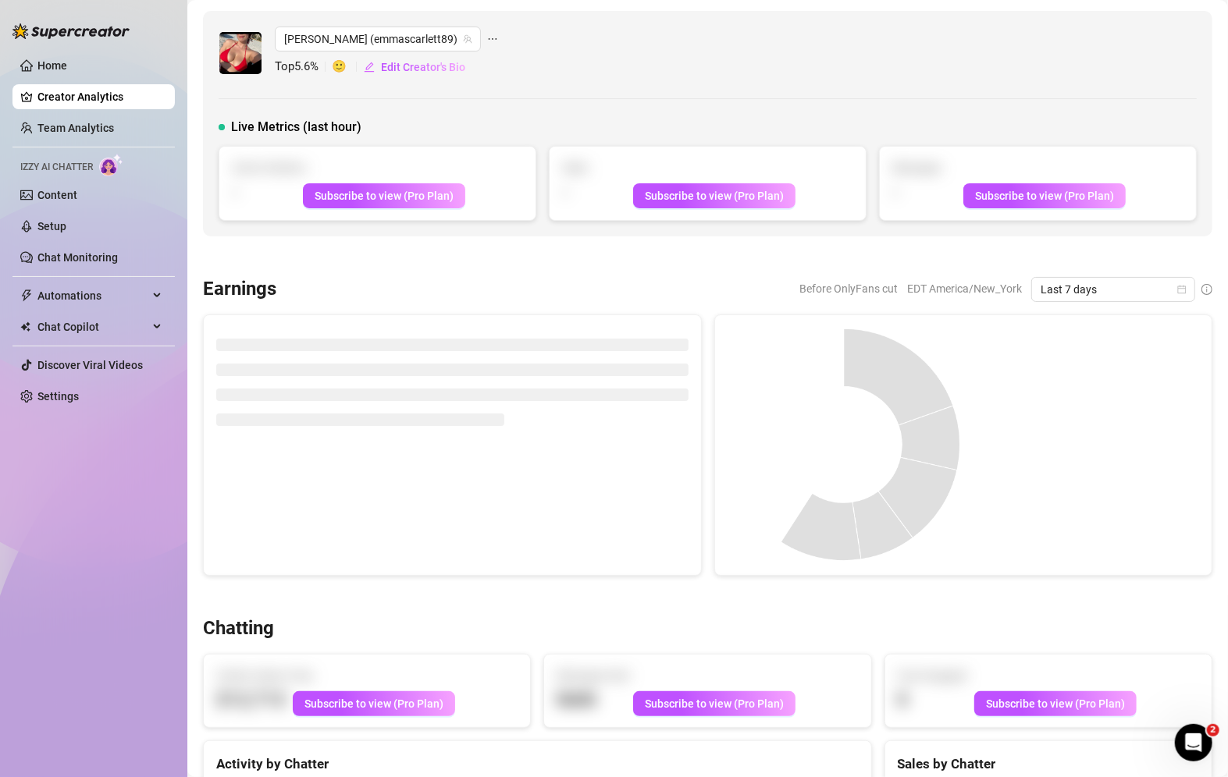
click at [469, 101] on div "[PERSON_NAME] (emmascarlett89) Top 5.6 % 🙂 Edit Creator's Bio Live Metrics (las…" at bounding box center [707, 124] width 1009 height 226
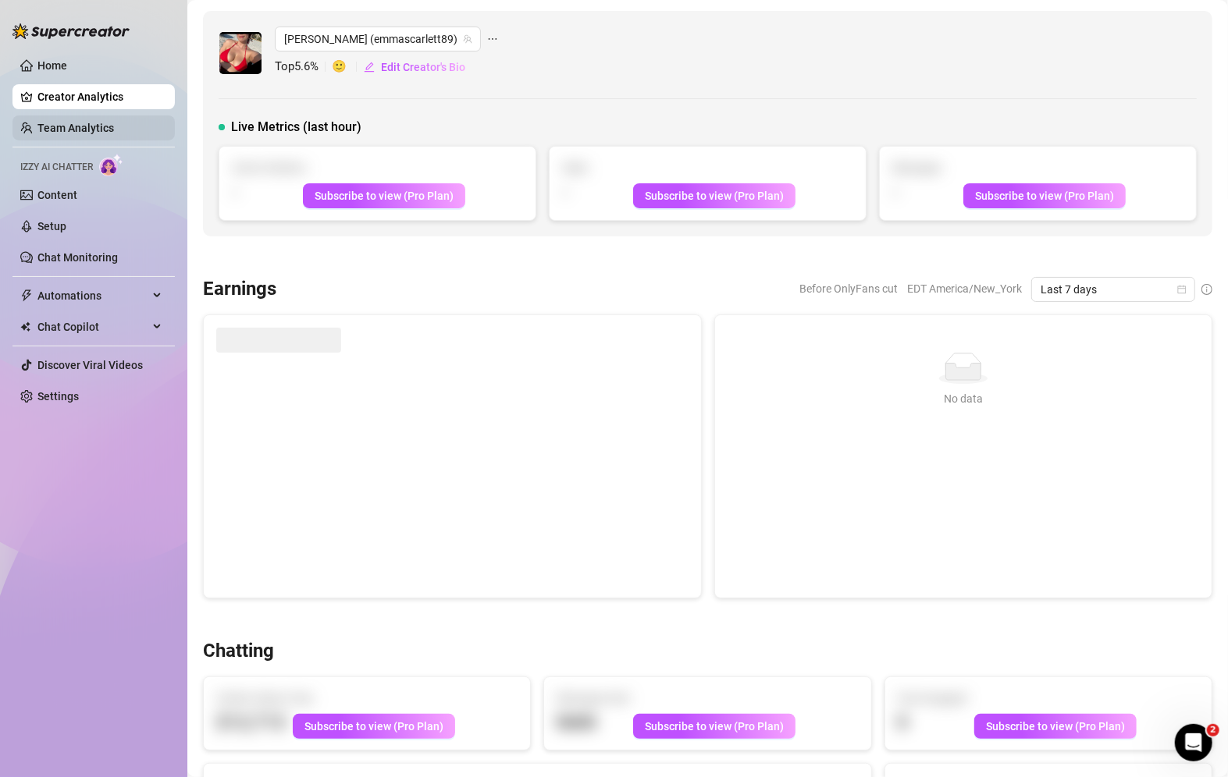
click at [82, 126] on link "Team Analytics" at bounding box center [75, 128] width 76 height 12
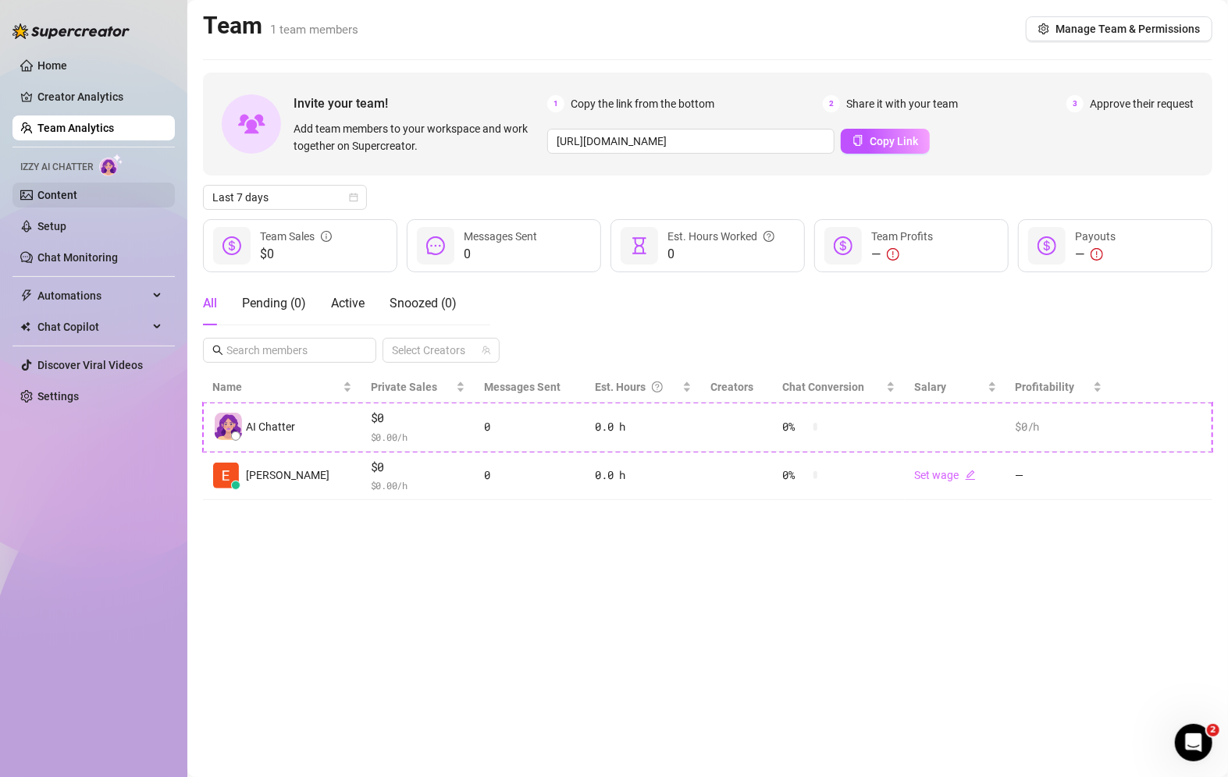
click at [52, 196] on link "Content" at bounding box center [57, 195] width 40 height 12
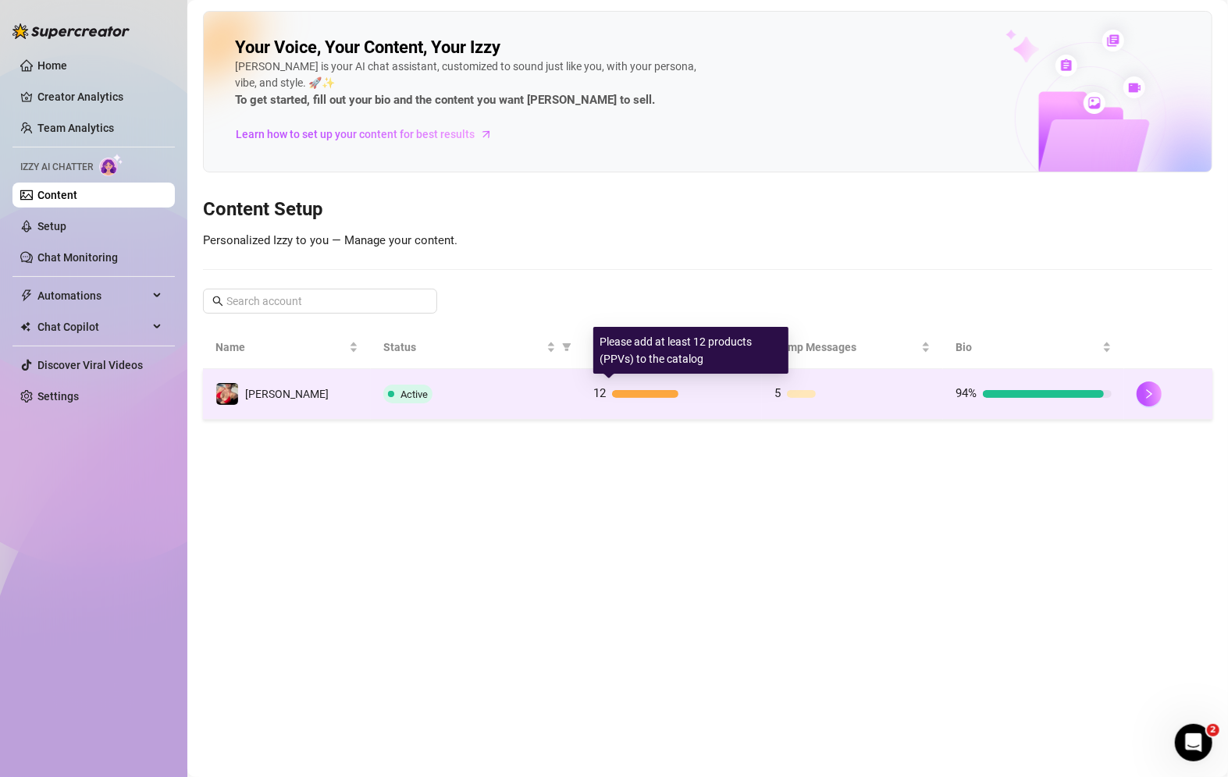
click at [645, 390] on div at bounding box center [645, 394] width 66 height 8
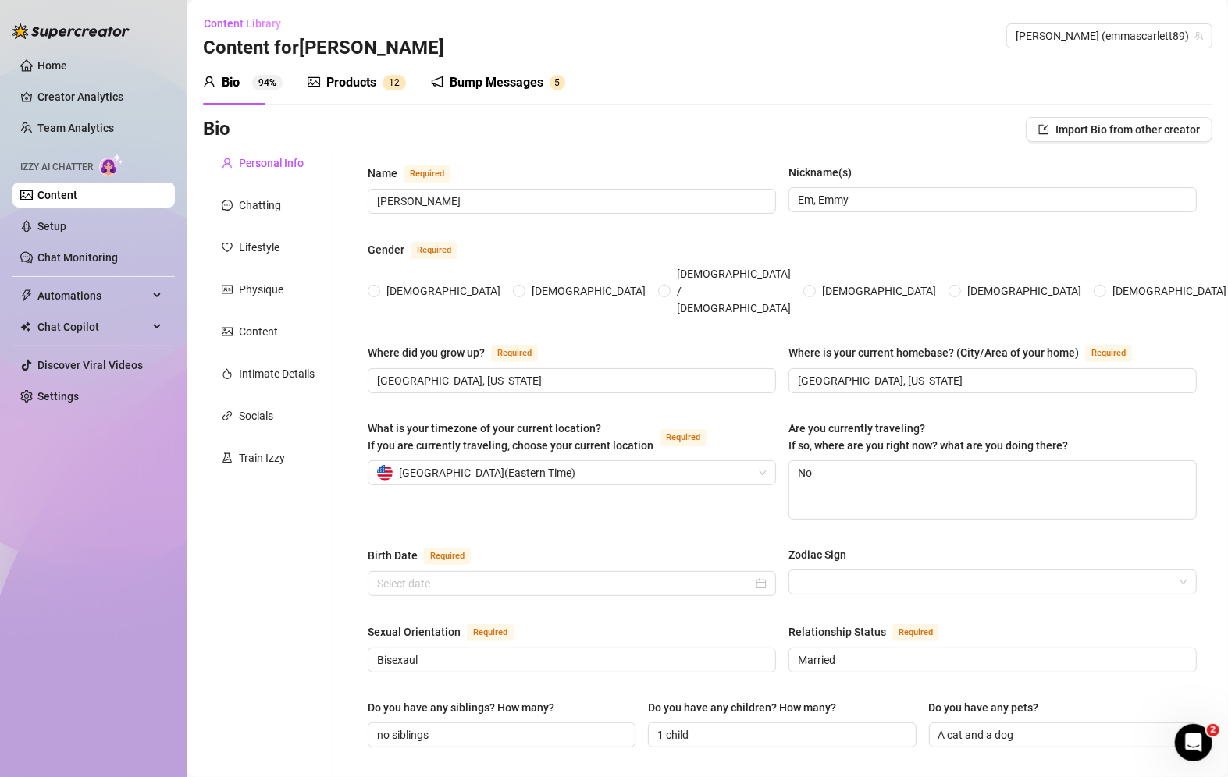
type input "[PERSON_NAME]"
type input "Em, Emmy"
type input "[GEOGRAPHIC_DATA], [US_STATE]"
type textarea "No"
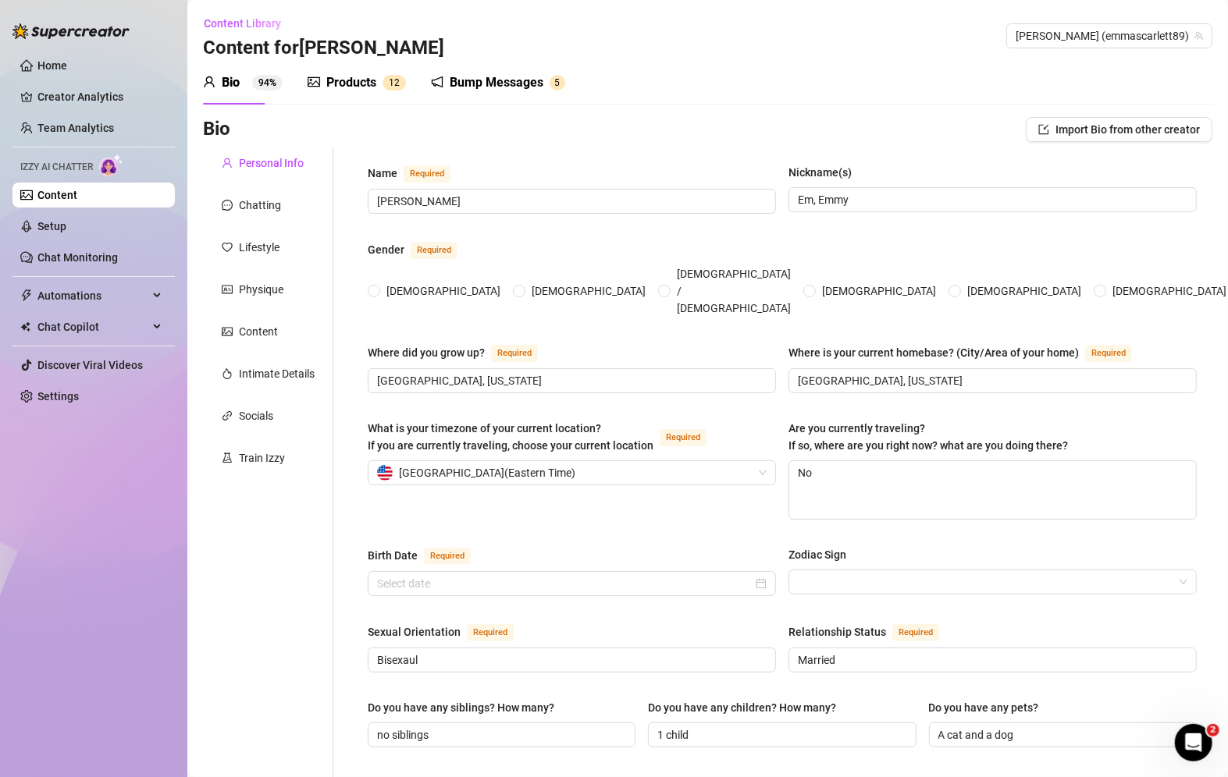
type input "Bisexaul"
type input "Married"
type input "no siblings"
type input "1 child"
type input "A cat and a dog"
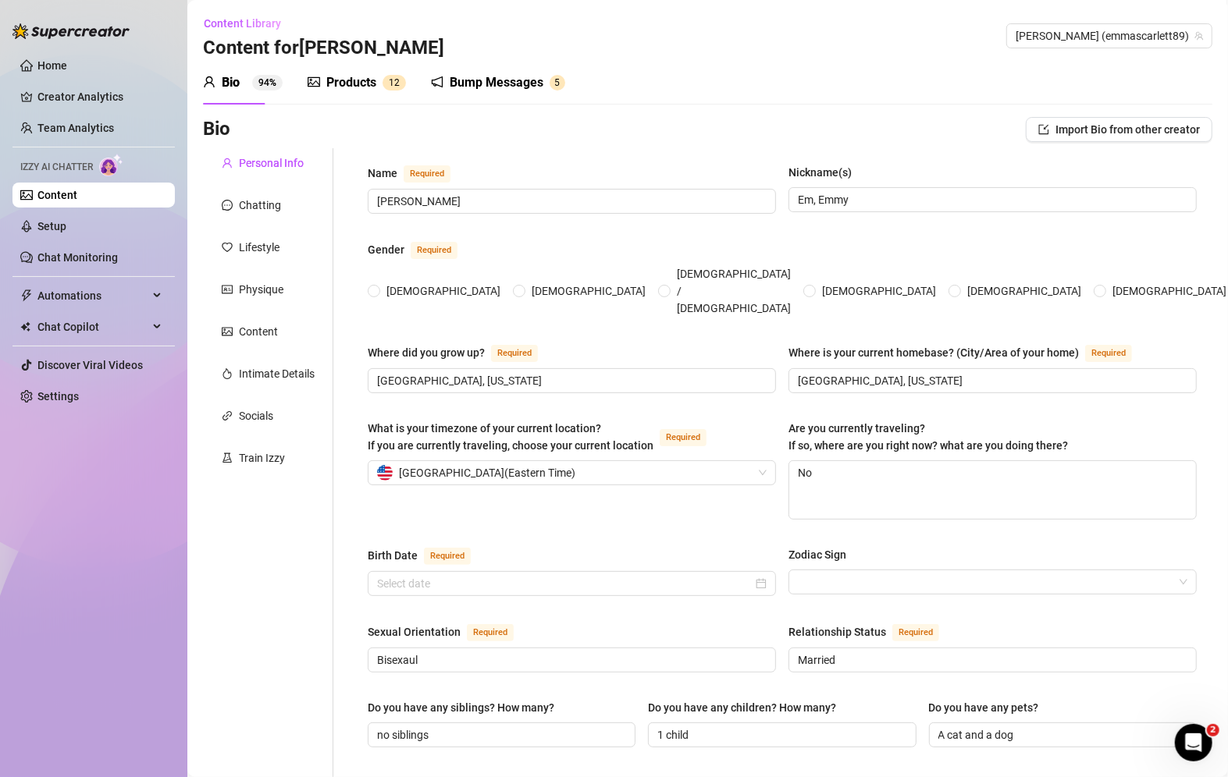
type input "I am a teacher."
type input "Stripper, dance instructor, teaching pole classes"
type input "Bachelors Degree from UCF"
type input "agnostic"
type input "Moderate"
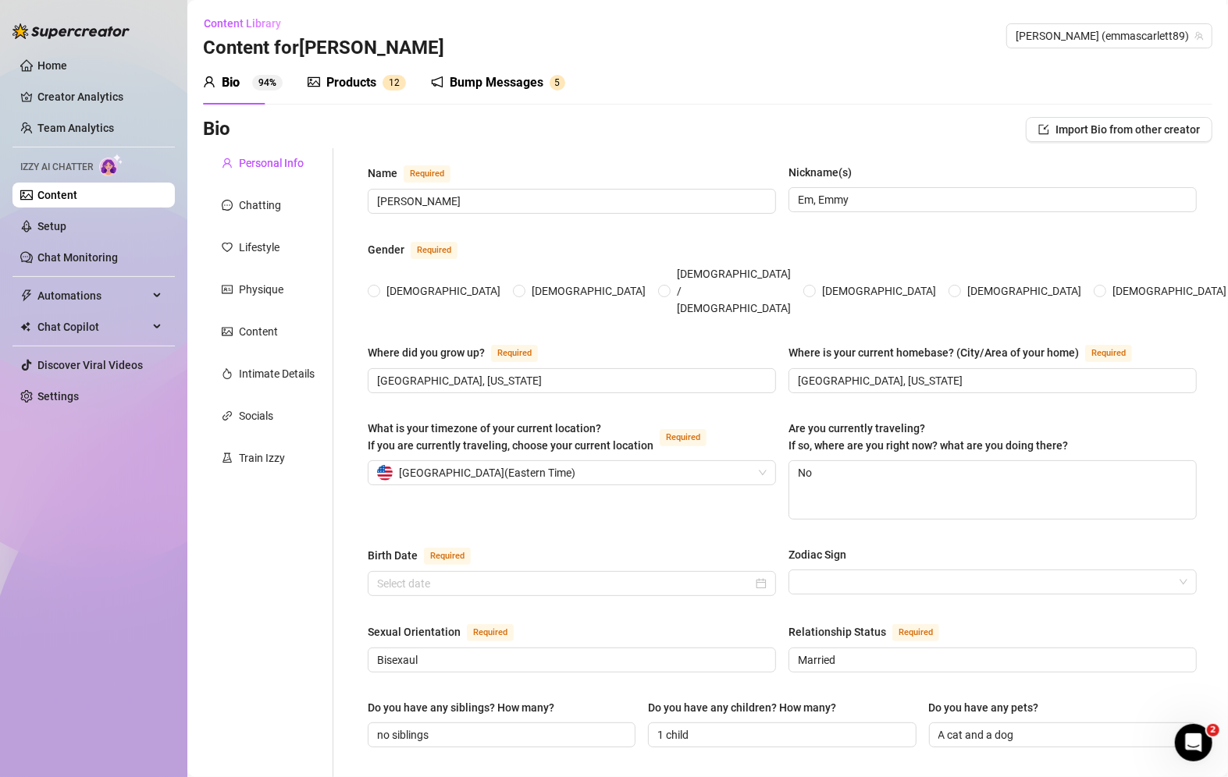
type textarea "Get the biggest cock I can find, be able to travel for work"
type textarea "When I was about [DEMOGRAPHIC_DATA], I accidently ate a live baby bird. It feel…"
type textarea "I like to read. I like philosophy."
type textarea "I am a sizequeen. I prefer to fuck black guys. I won't fuck guys with small dic…"
radio input "true"
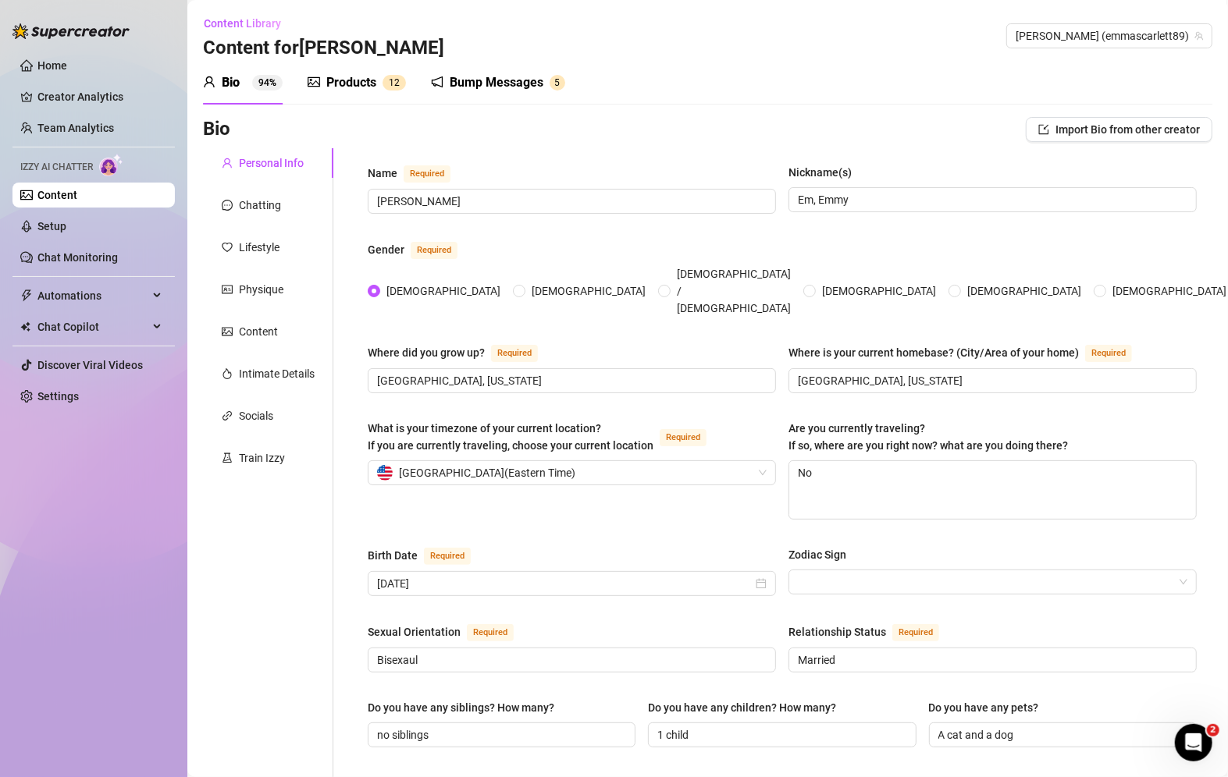
type input "[DATE]"
click at [361, 83] on div "Products" at bounding box center [351, 82] width 50 height 19
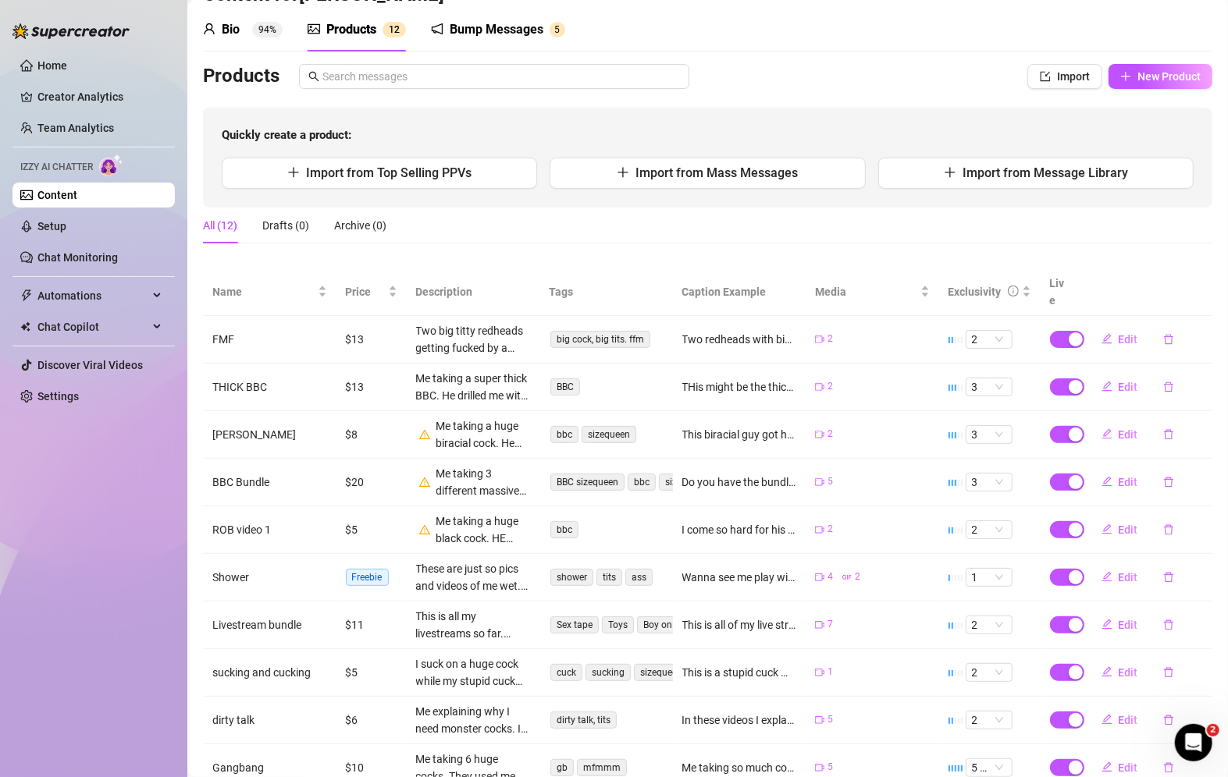
scroll to position [55, 0]
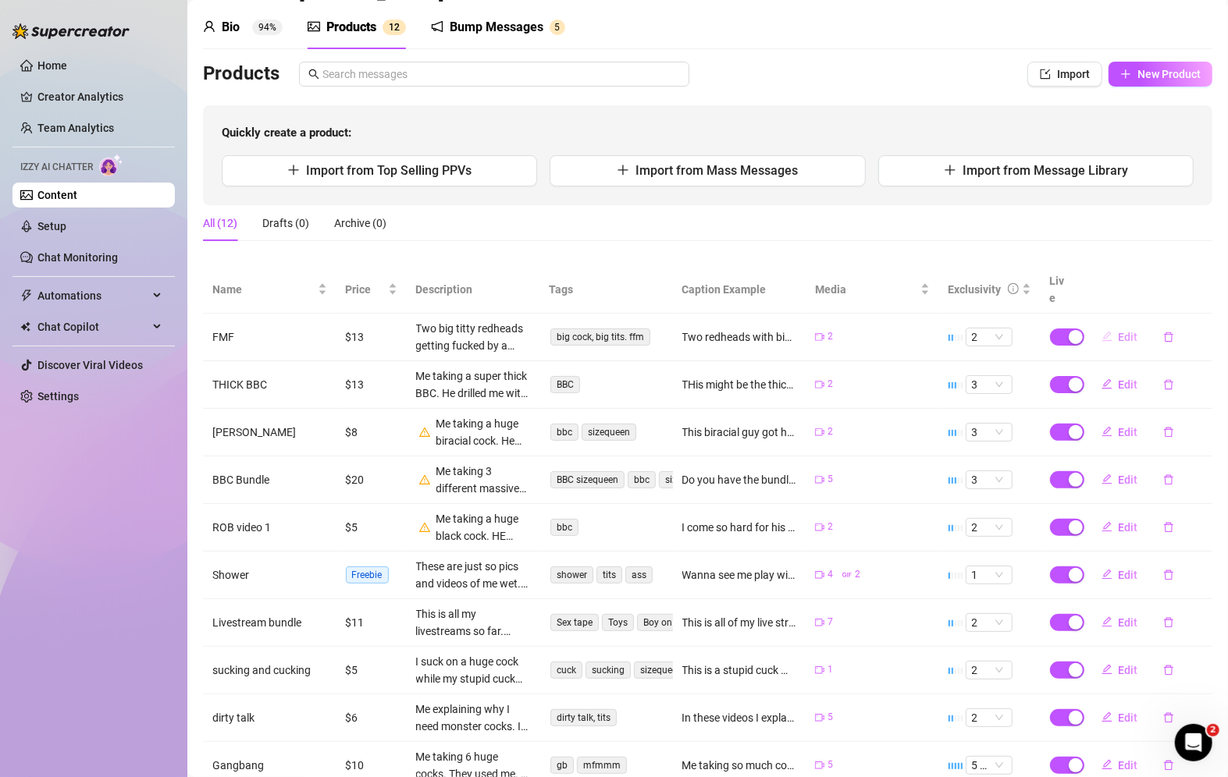
click at [1118, 331] on span "Edit" at bounding box center [1128, 337] width 20 height 12
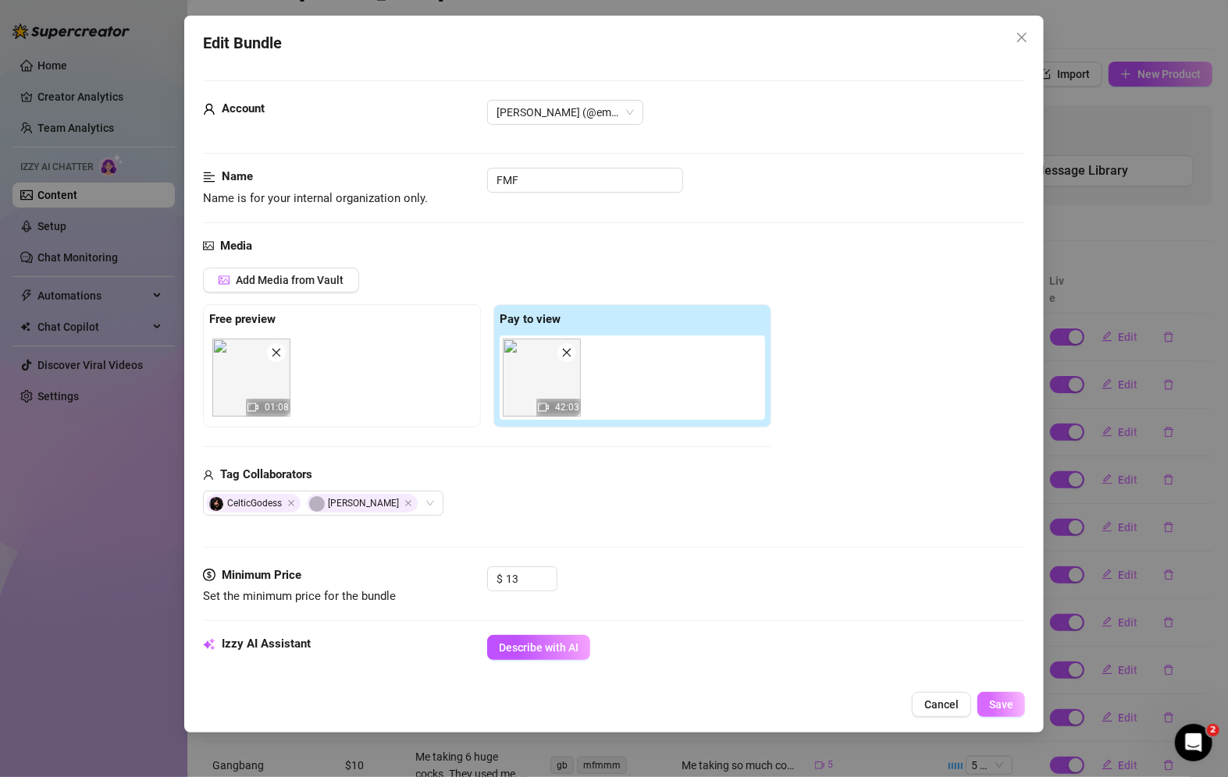
click at [1002, 712] on button "Save" at bounding box center [1001, 704] width 48 height 25
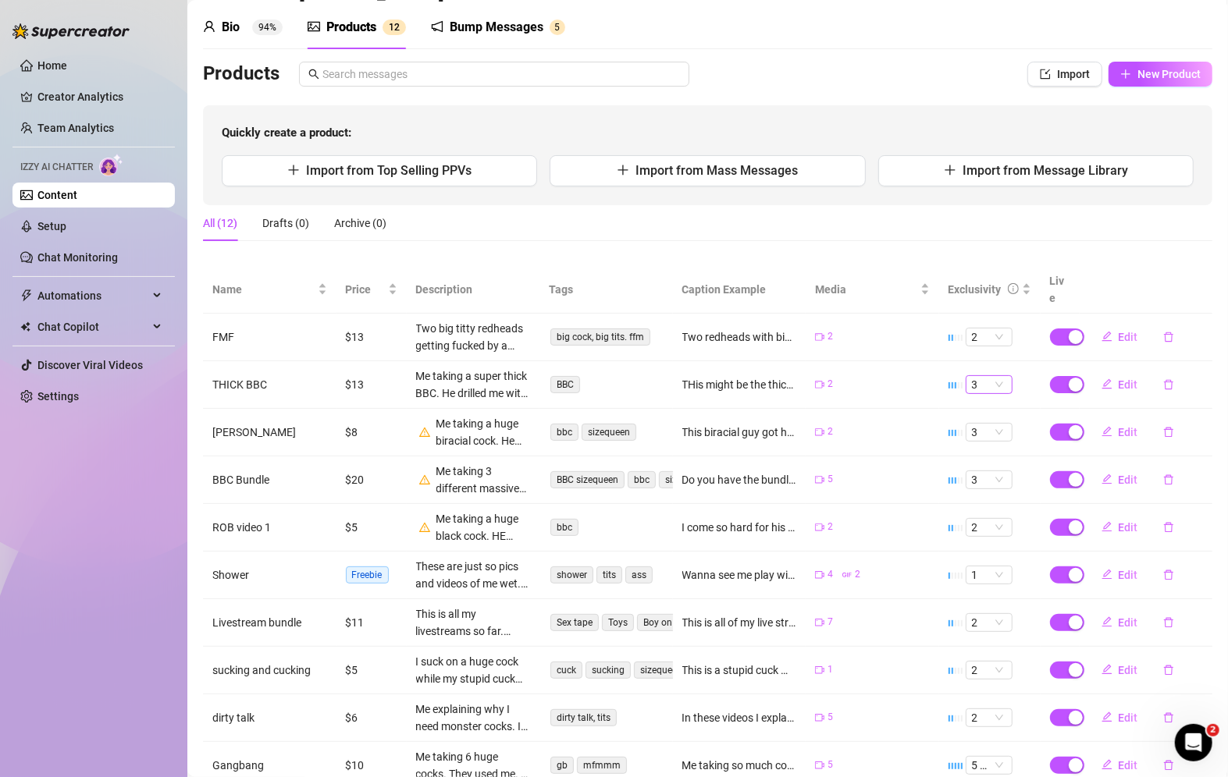
click at [986, 376] on span "3" at bounding box center [989, 384] width 34 height 17
click at [980, 418] on div "2" at bounding box center [978, 419] width 22 height 17
click at [989, 376] on span "3" at bounding box center [989, 384] width 34 height 17
click at [972, 417] on div "2" at bounding box center [978, 419] width 22 height 17
click at [994, 376] on span "3" at bounding box center [989, 384] width 34 height 17
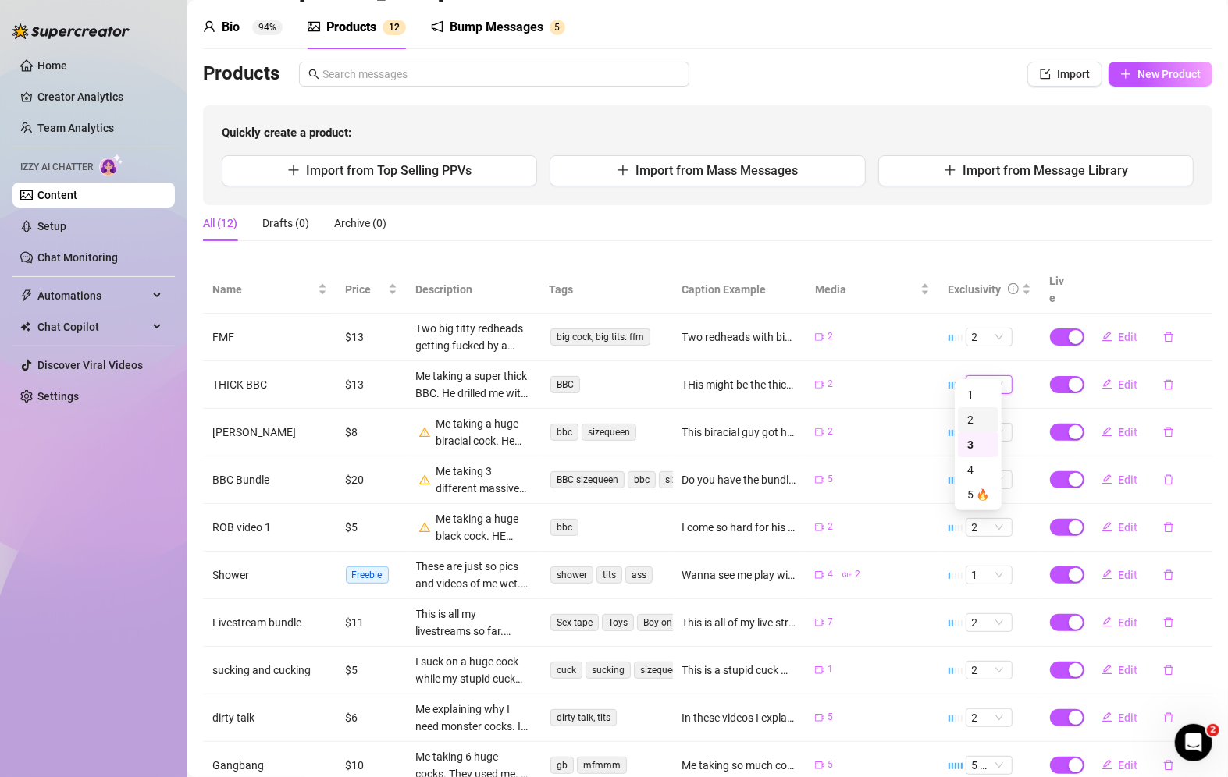
click at [969, 414] on div "2" at bounding box center [978, 419] width 22 height 17
click at [981, 424] on span "3" at bounding box center [989, 432] width 34 height 17
click at [972, 460] on div "2" at bounding box center [978, 466] width 22 height 17
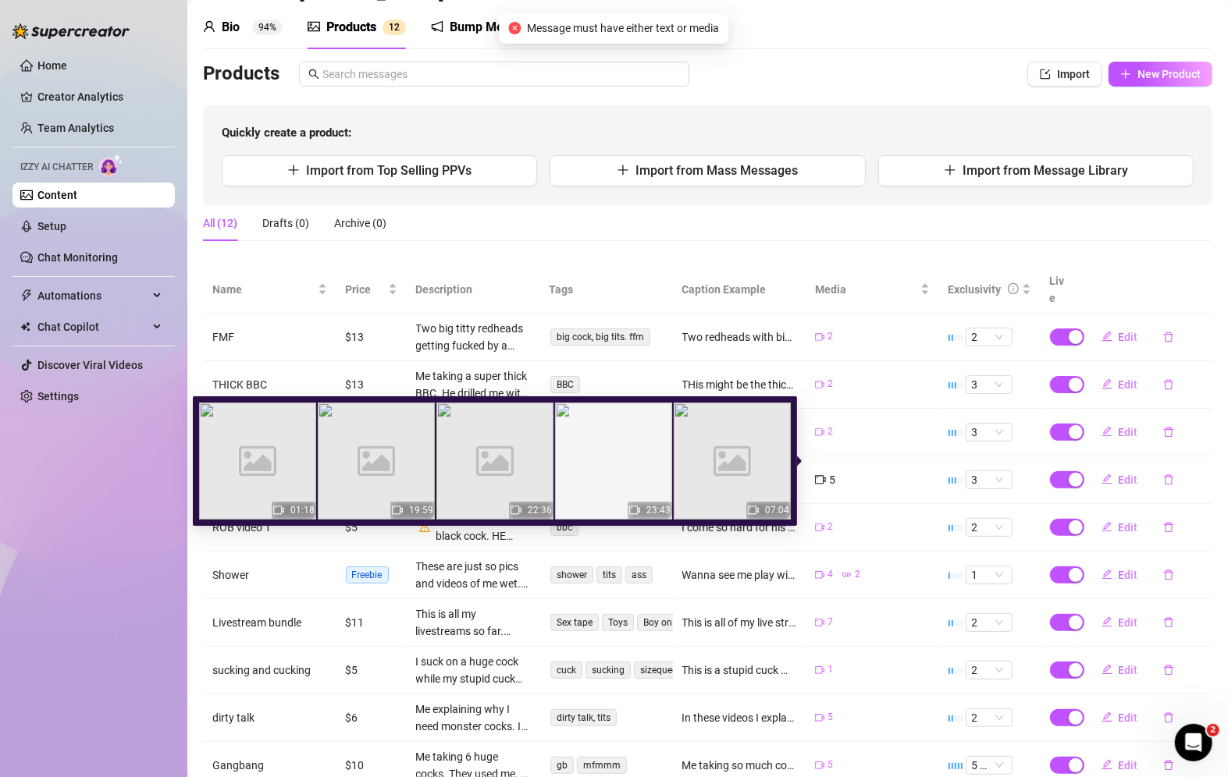
click at [903, 471] on div "5" at bounding box center [872, 479] width 115 height 17
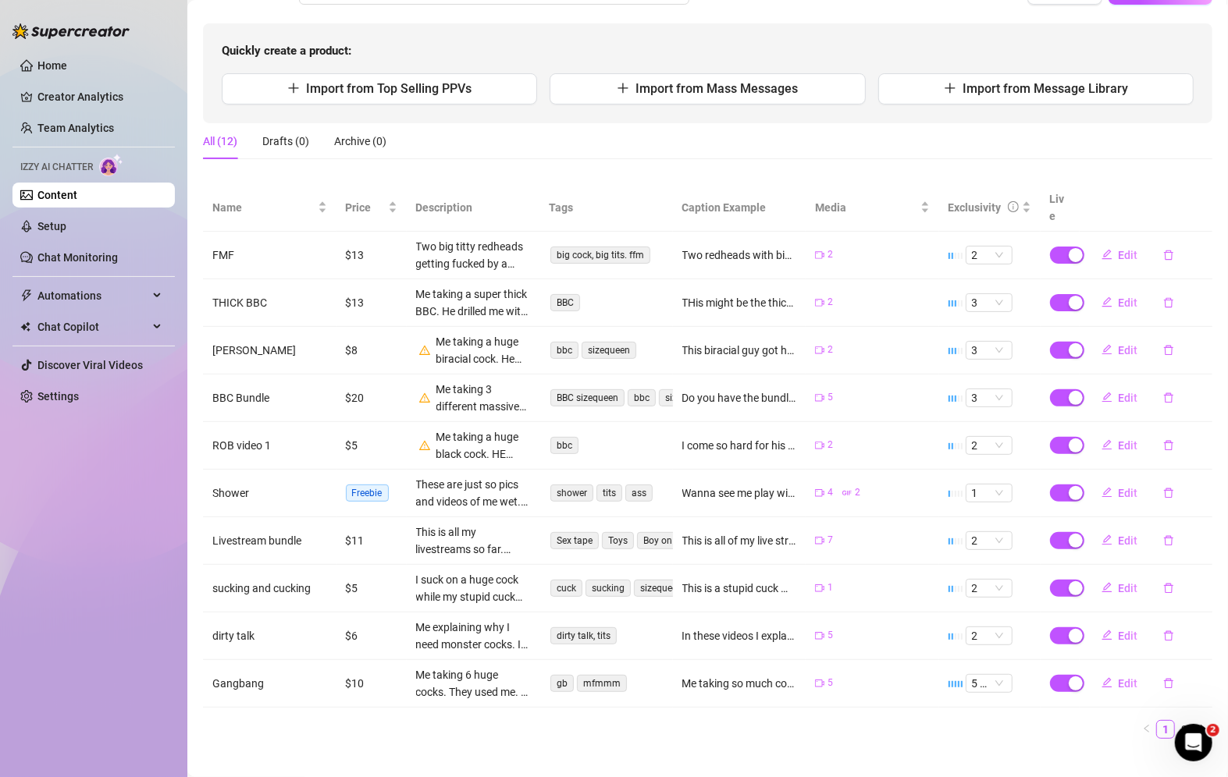
scroll to position [0, 0]
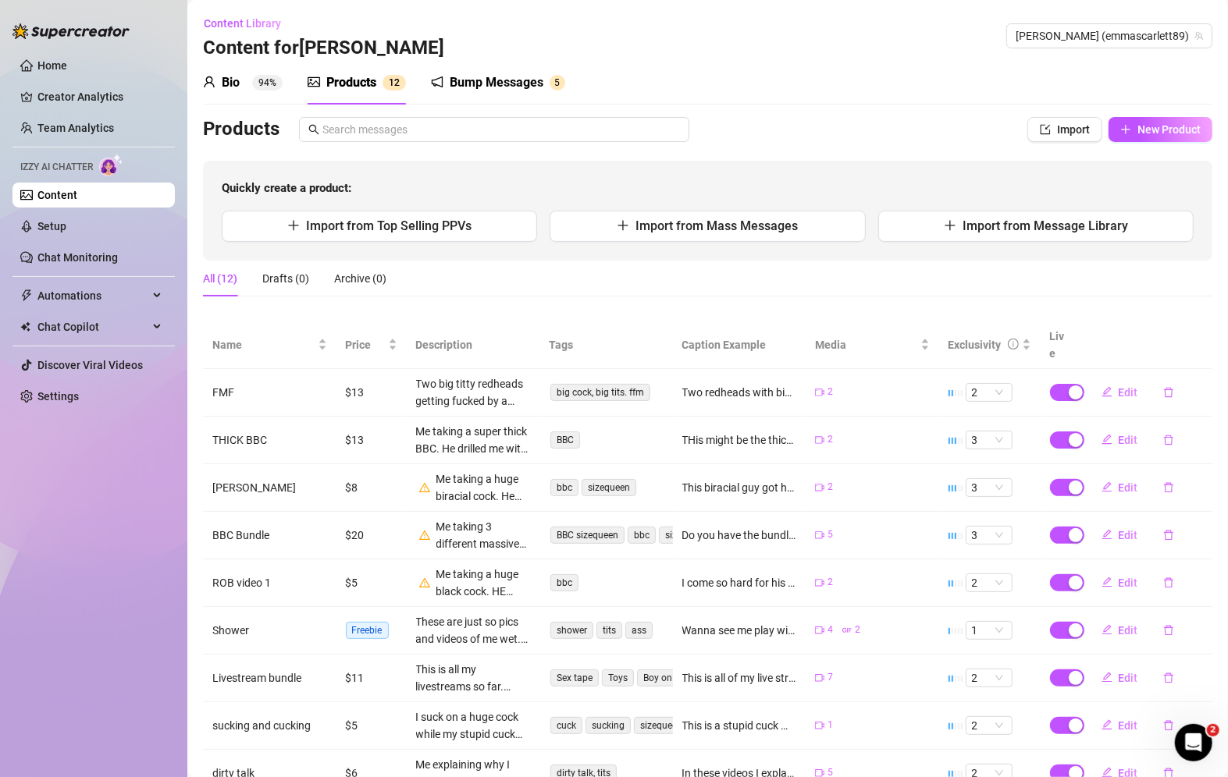
click at [483, 78] on div "Bump Messages" at bounding box center [497, 82] width 94 height 19
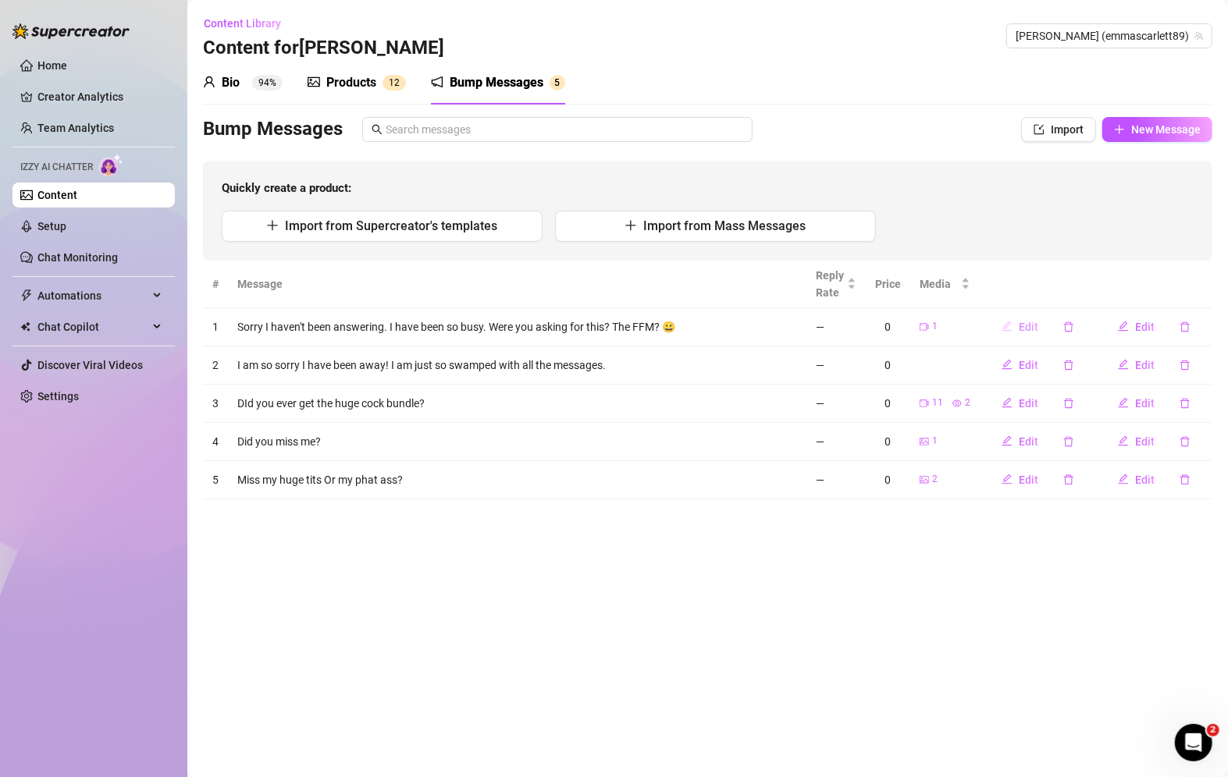
click at [1022, 326] on span "Edit" at bounding box center [1029, 327] width 20 height 12
type textarea "Sorry I haven't been answering. I have been so busy. Were you asking for this? …"
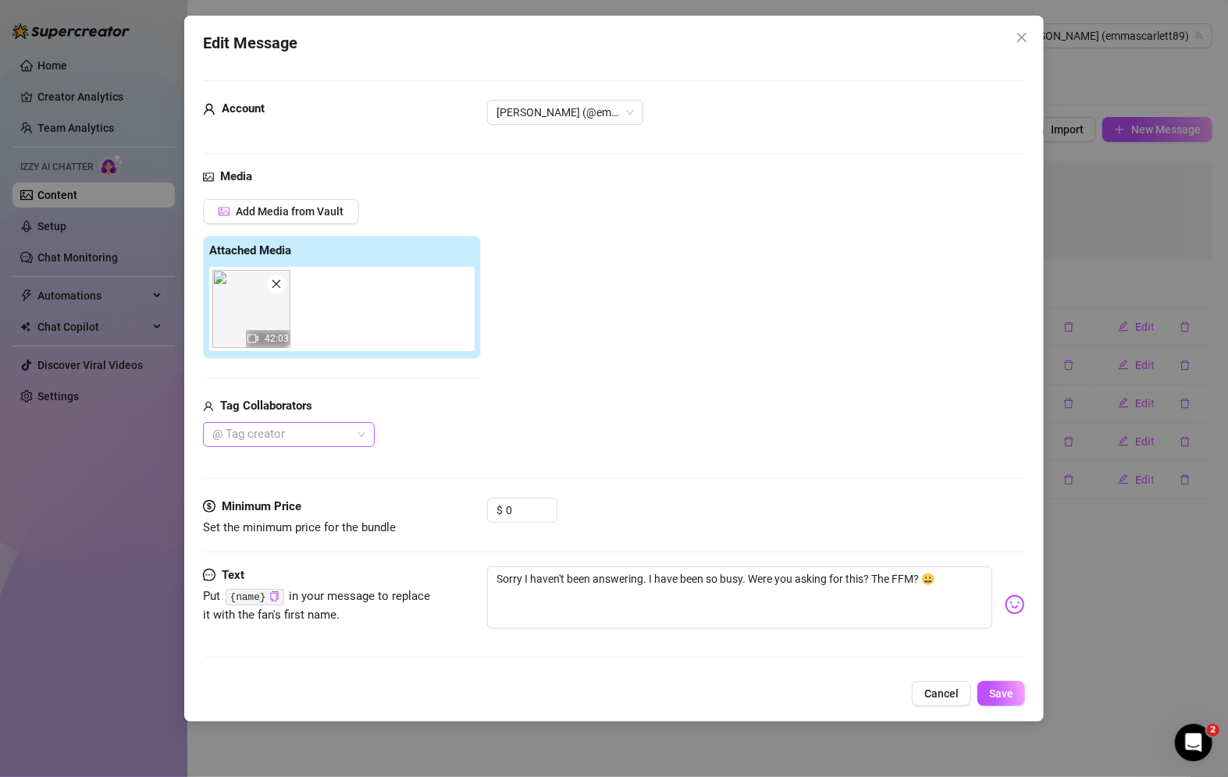
click at [315, 434] on div at bounding box center [280, 435] width 149 height 22
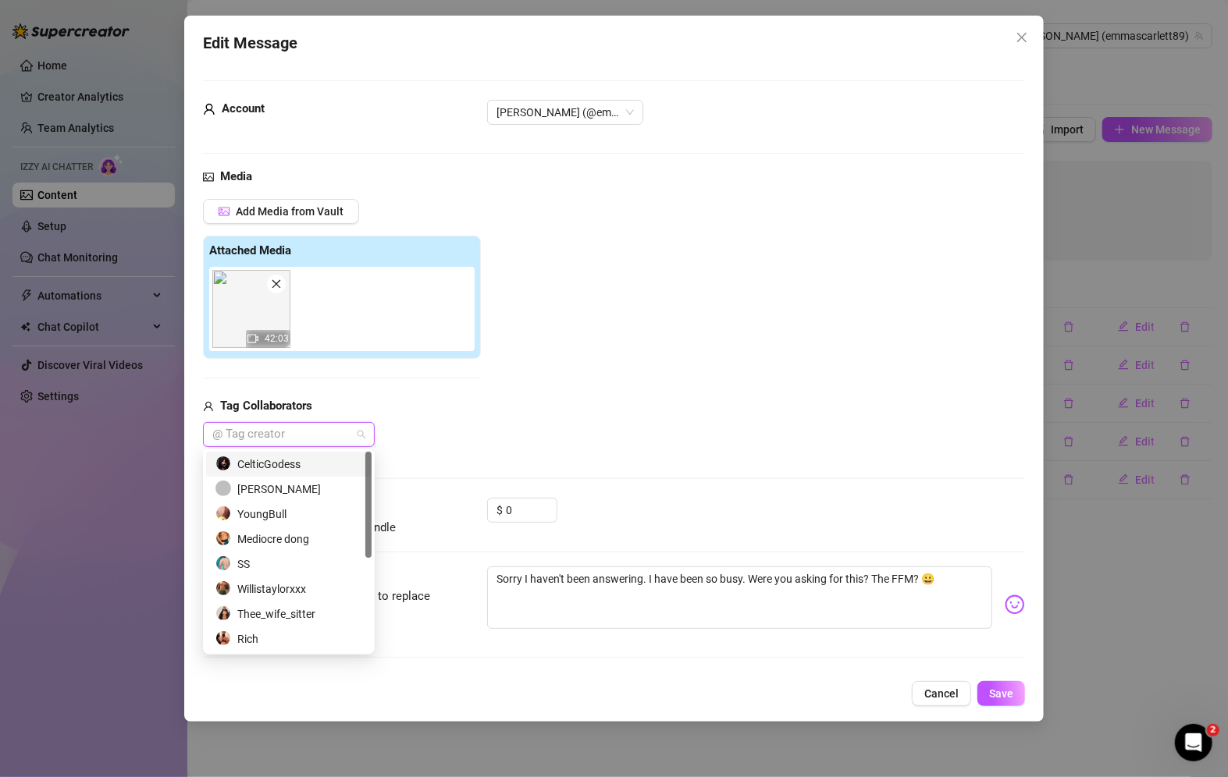
click at [293, 490] on div "[PERSON_NAME]" at bounding box center [288, 489] width 147 height 17
click at [293, 467] on div "CelticGodess" at bounding box center [288, 464] width 147 height 17
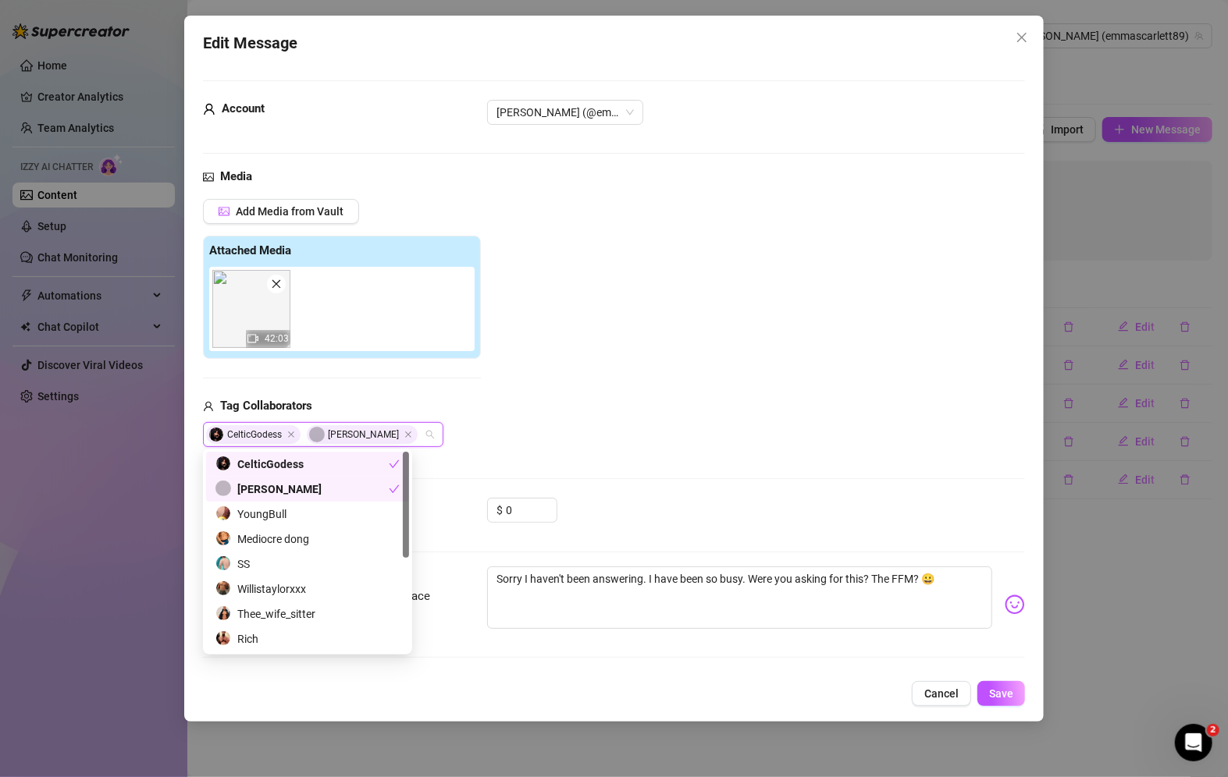
click at [524, 443] on div "Add Media from Vault Attached Media 42:03 Tag Collaborators CelticGodess [PERSO…" at bounding box center [614, 323] width 822 height 248
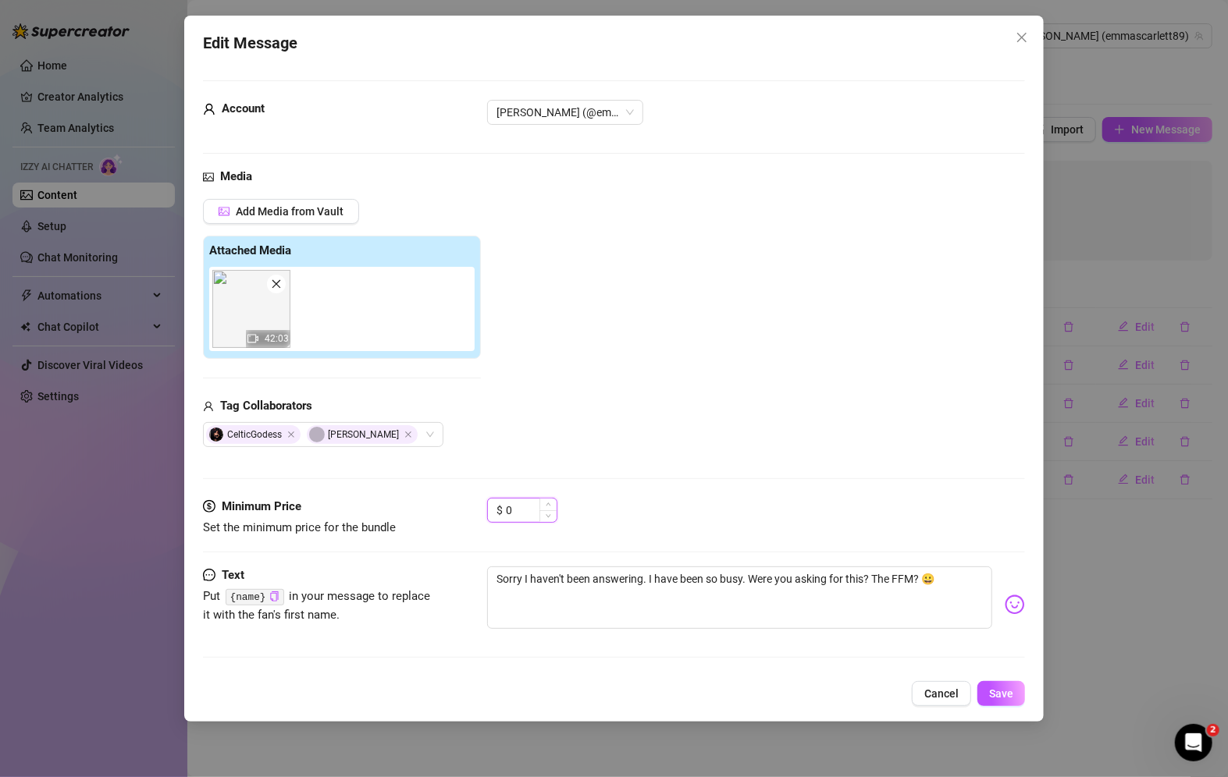
drag, startPoint x: 515, startPoint y: 514, endPoint x: 503, endPoint y: 516, distance: 11.8
click at [503, 516] on div "$ 0" at bounding box center [522, 510] width 70 height 25
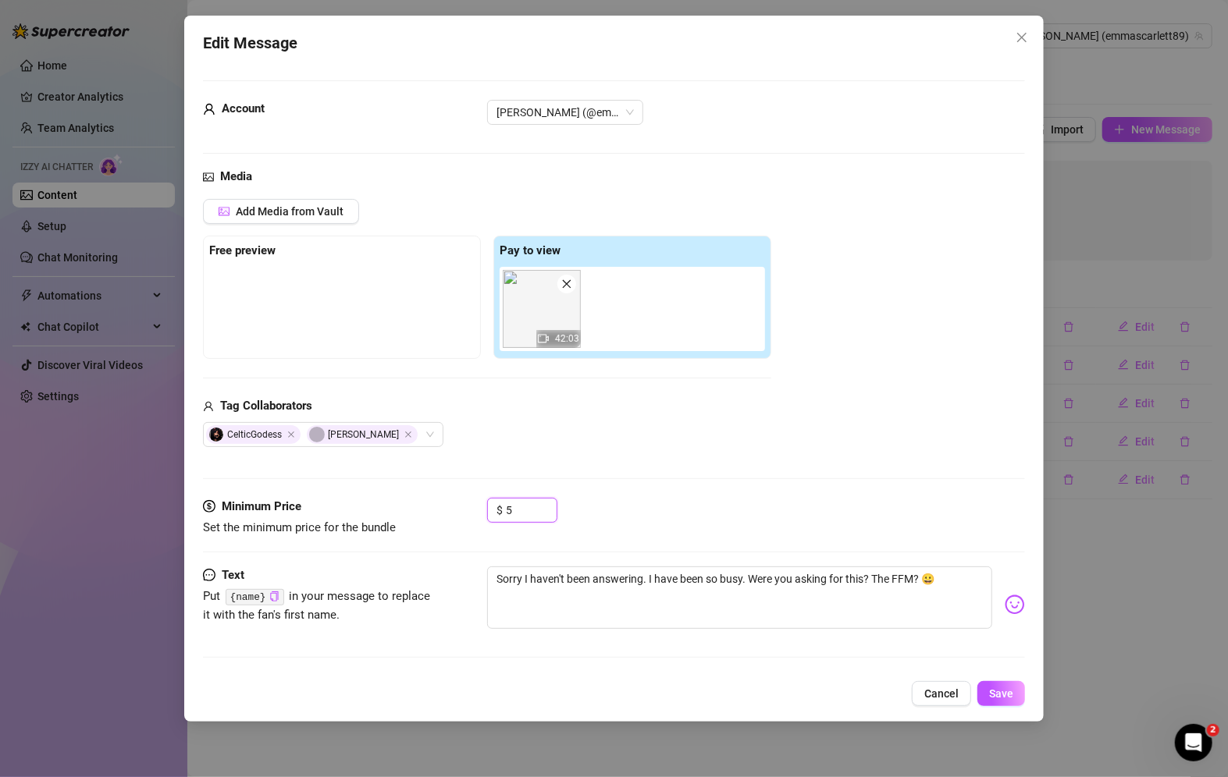
type input "5"
click at [443, 648] on div "Text Put {name} in your message to replace it with the fan's first name. Sorry …" at bounding box center [614, 619] width 822 height 105
click at [1001, 690] on span "Save" at bounding box center [1001, 694] width 24 height 12
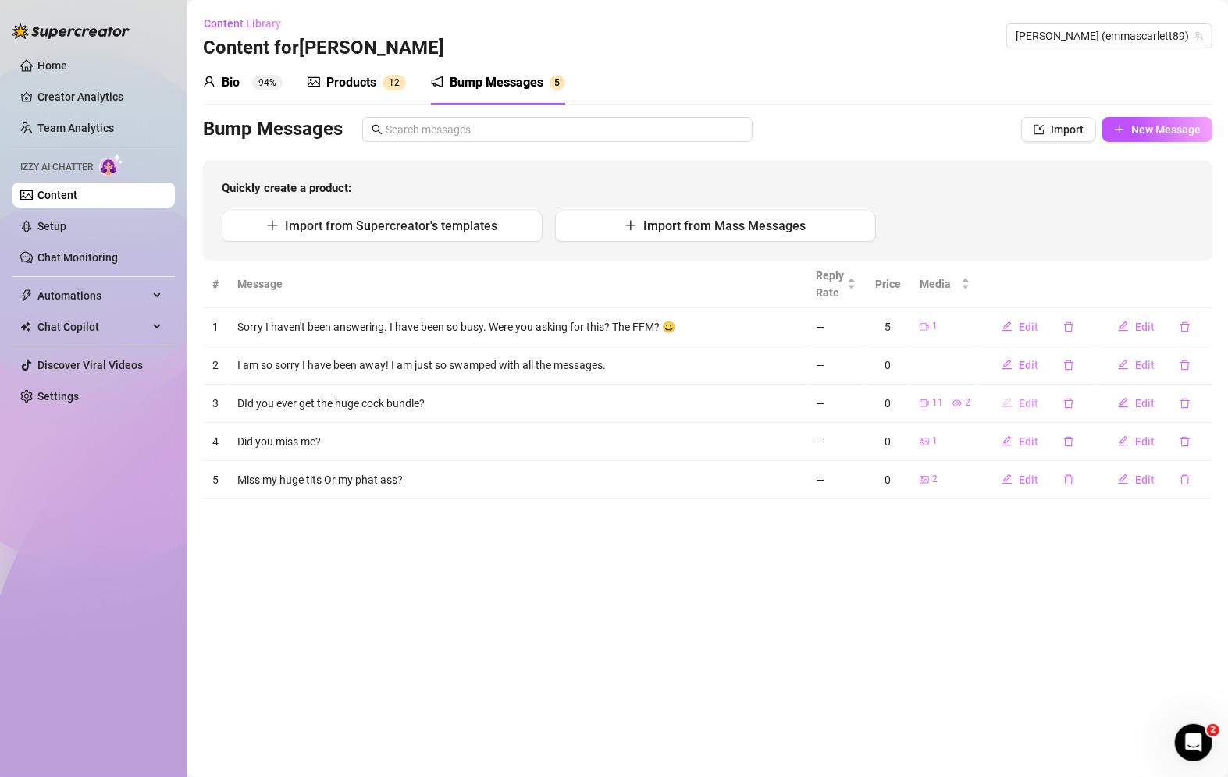
click at [1027, 404] on span "Edit" at bounding box center [1029, 403] width 20 height 12
type textarea "DId you ever get the huge cock bundle?"
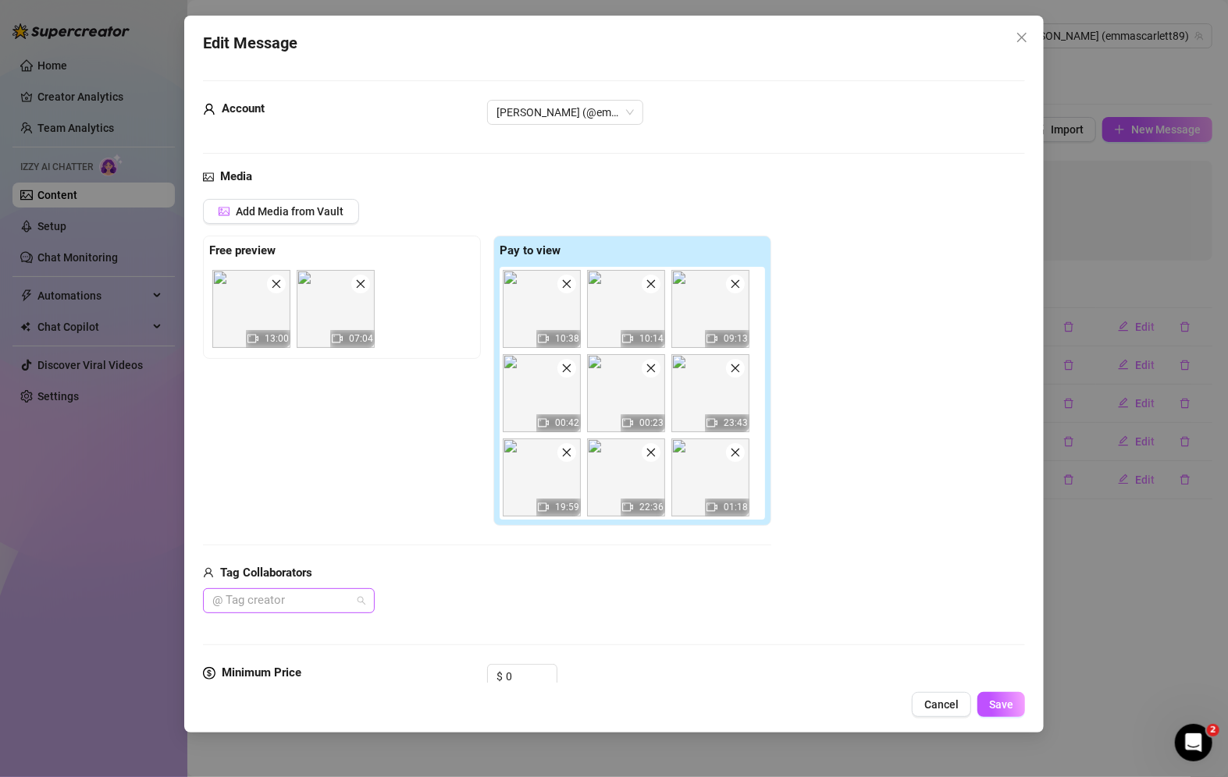
click at [316, 597] on div at bounding box center [280, 601] width 149 height 22
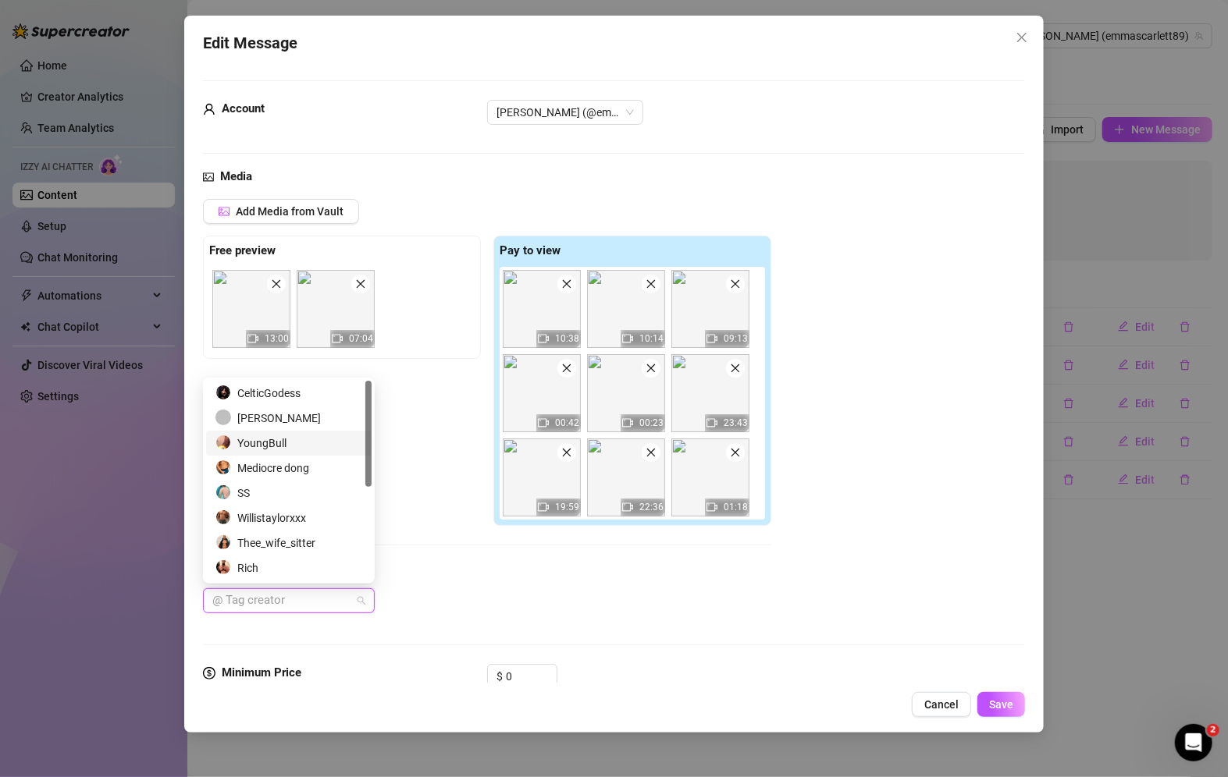
click at [294, 435] on div "YoungBull" at bounding box center [288, 443] width 147 height 17
click at [266, 546] on div "Thee_wife_sitter" at bounding box center [288, 543] width 147 height 17
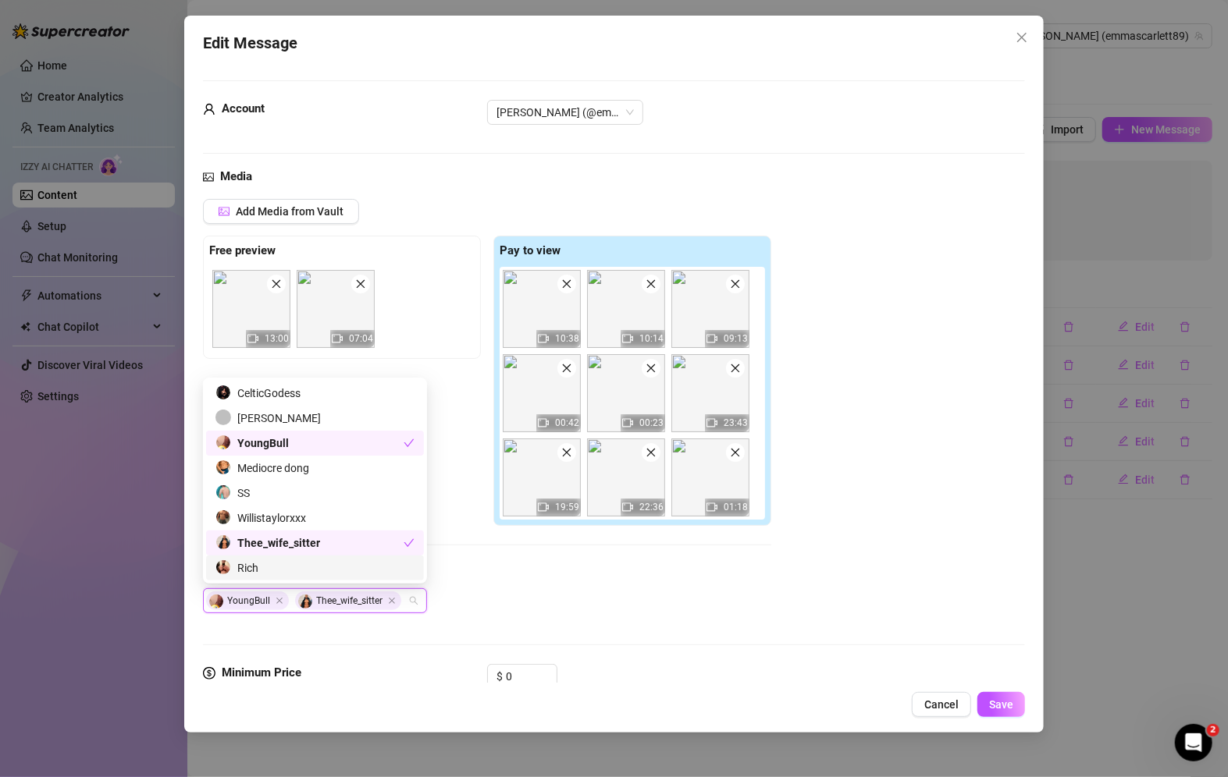
click at [515, 610] on div "YoungBull Thee_wife_sitter" at bounding box center [487, 600] width 568 height 25
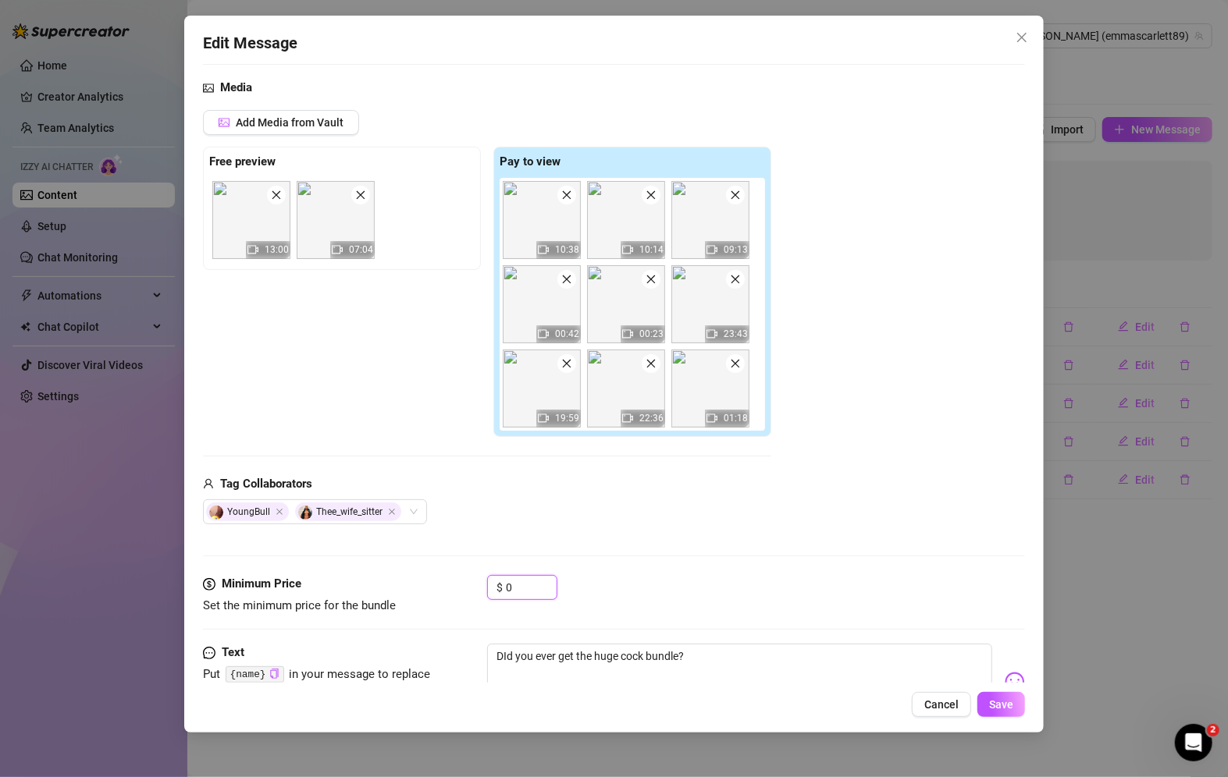
scroll to position [152, 0]
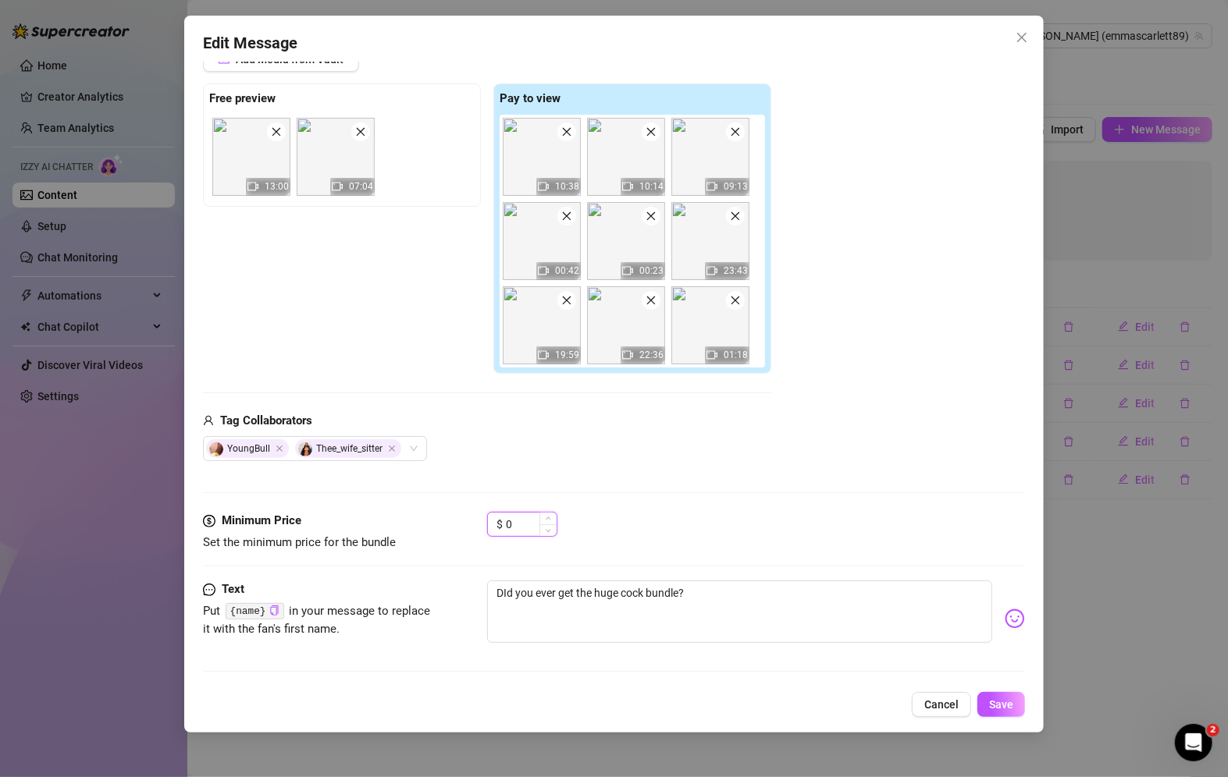
drag, startPoint x: 515, startPoint y: 676, endPoint x: 505, endPoint y: 525, distance: 151.0
click at [506, 525] on input "0" at bounding box center [531, 524] width 51 height 23
type input "10"
click at [674, 518] on div "$ 10" at bounding box center [756, 531] width 538 height 39
click at [1008, 705] on span "Save" at bounding box center [1001, 705] width 24 height 12
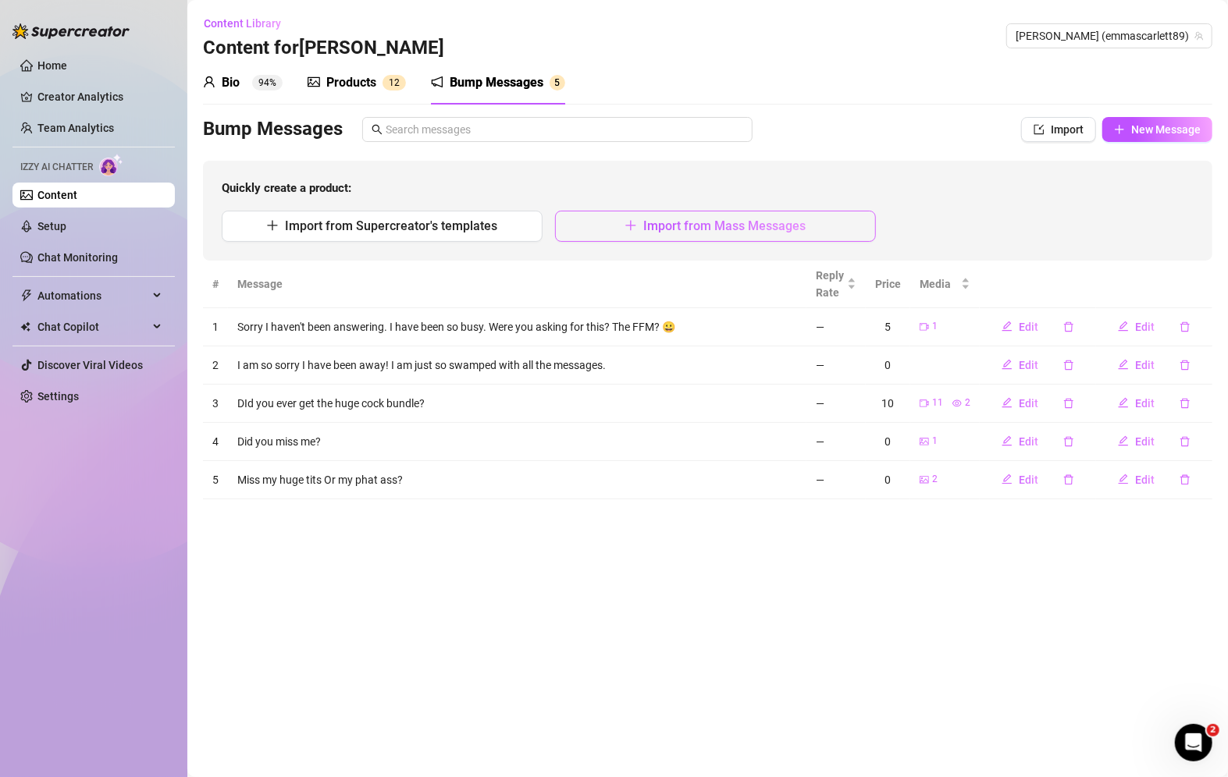
click at [676, 226] on span "Import from Mass Messages" at bounding box center [724, 226] width 162 height 15
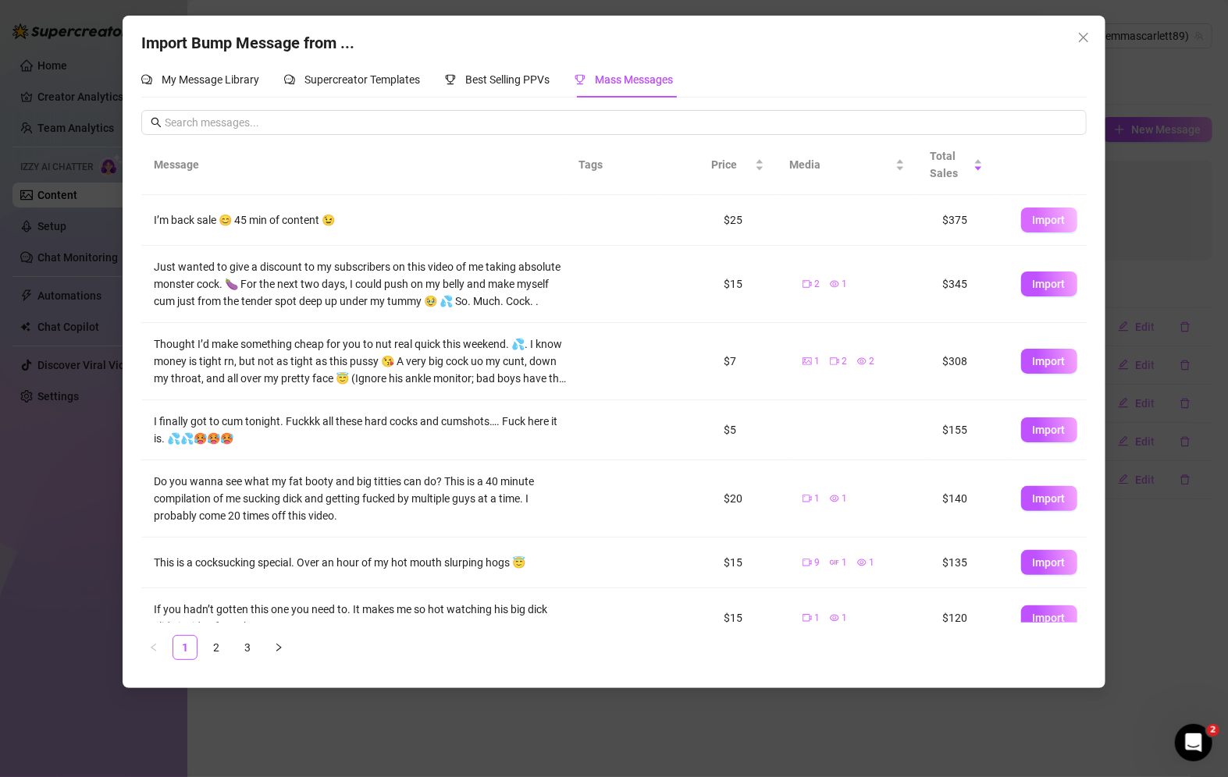
click at [1033, 218] on span "Import" at bounding box center [1049, 220] width 33 height 12
type textarea "I’m back sale 😊 45 min of content 😉"
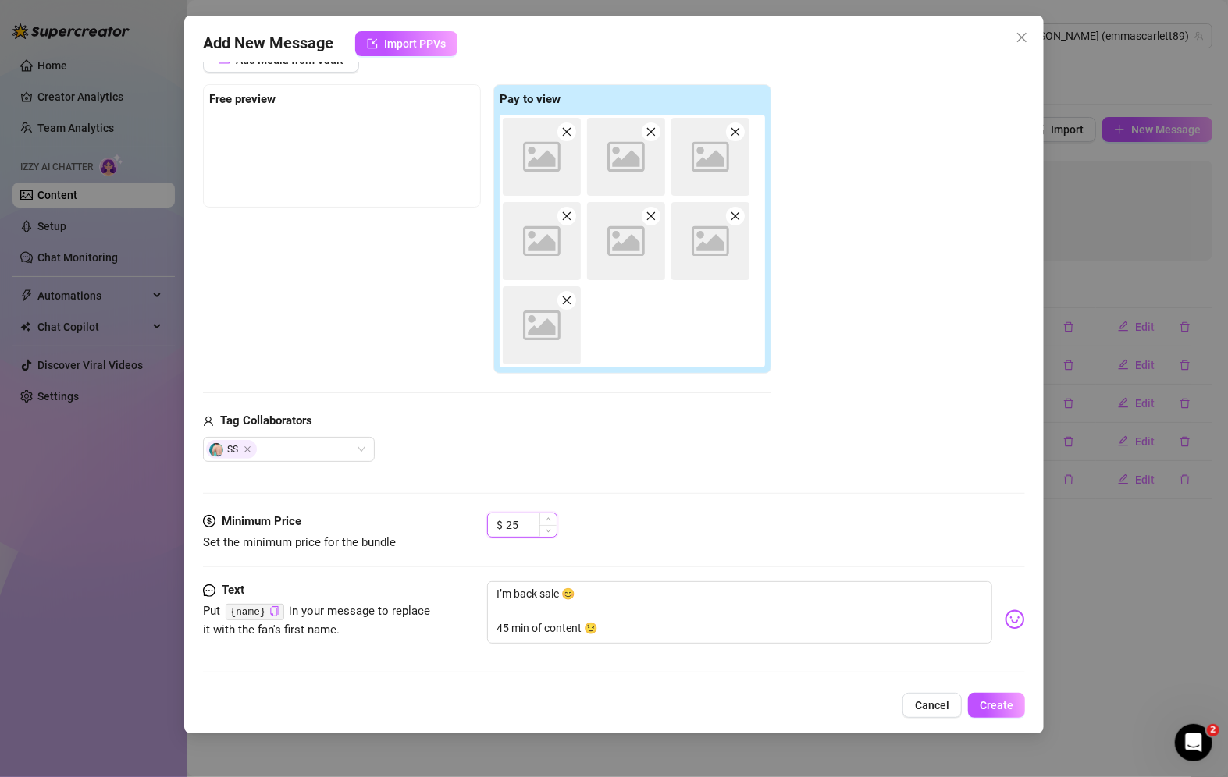
click at [525, 524] on input "25" at bounding box center [531, 525] width 51 height 23
drag, startPoint x: 525, startPoint y: 524, endPoint x: 506, endPoint y: 530, distance: 20.3
click at [506, 530] on input "25" at bounding box center [531, 525] width 51 height 23
type input "15"
click at [651, 493] on div at bounding box center [614, 493] width 822 height 1
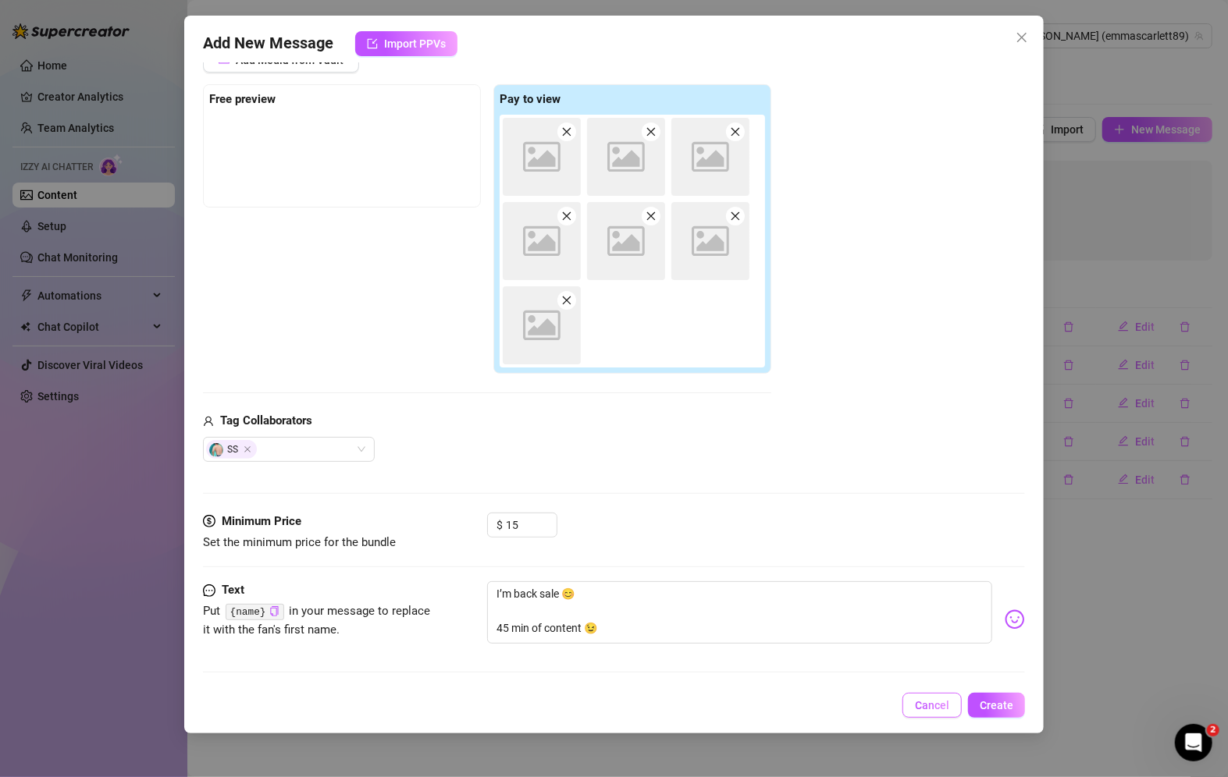
click at [933, 713] on button "Cancel" at bounding box center [931, 705] width 59 height 25
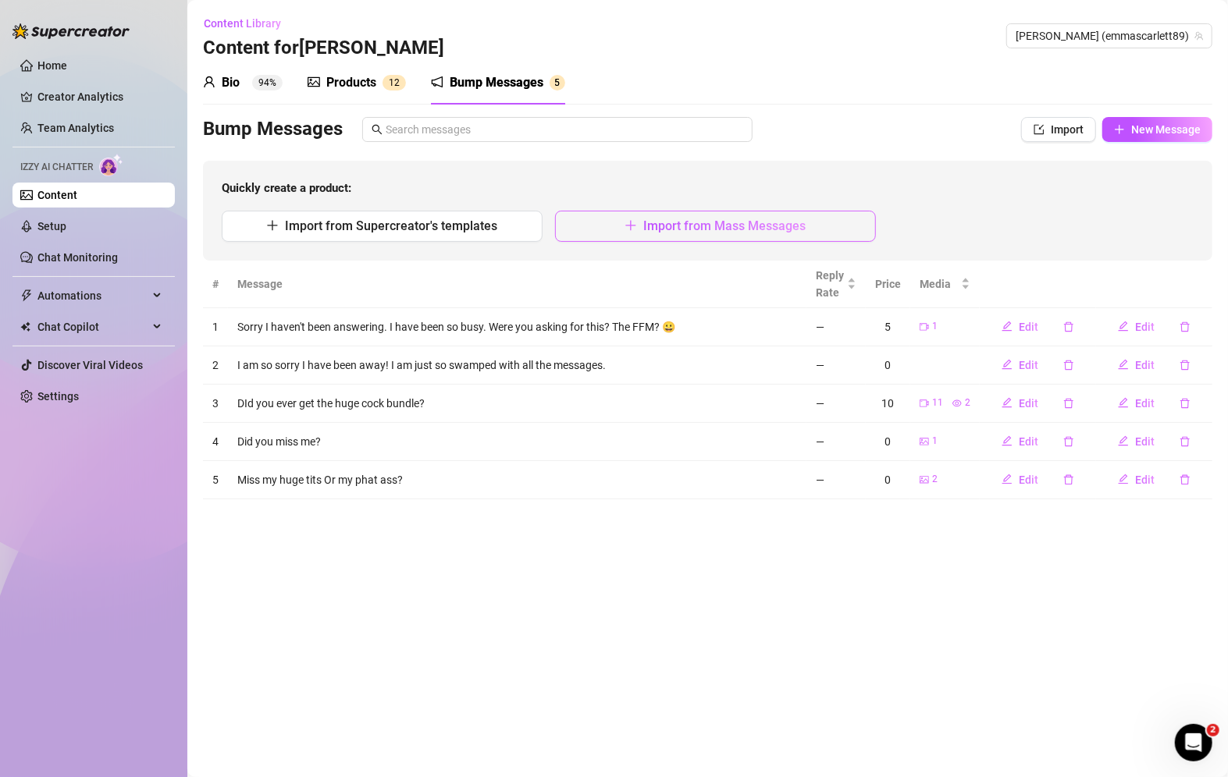
click at [731, 215] on button "Import from Mass Messages" at bounding box center [715, 226] width 321 height 31
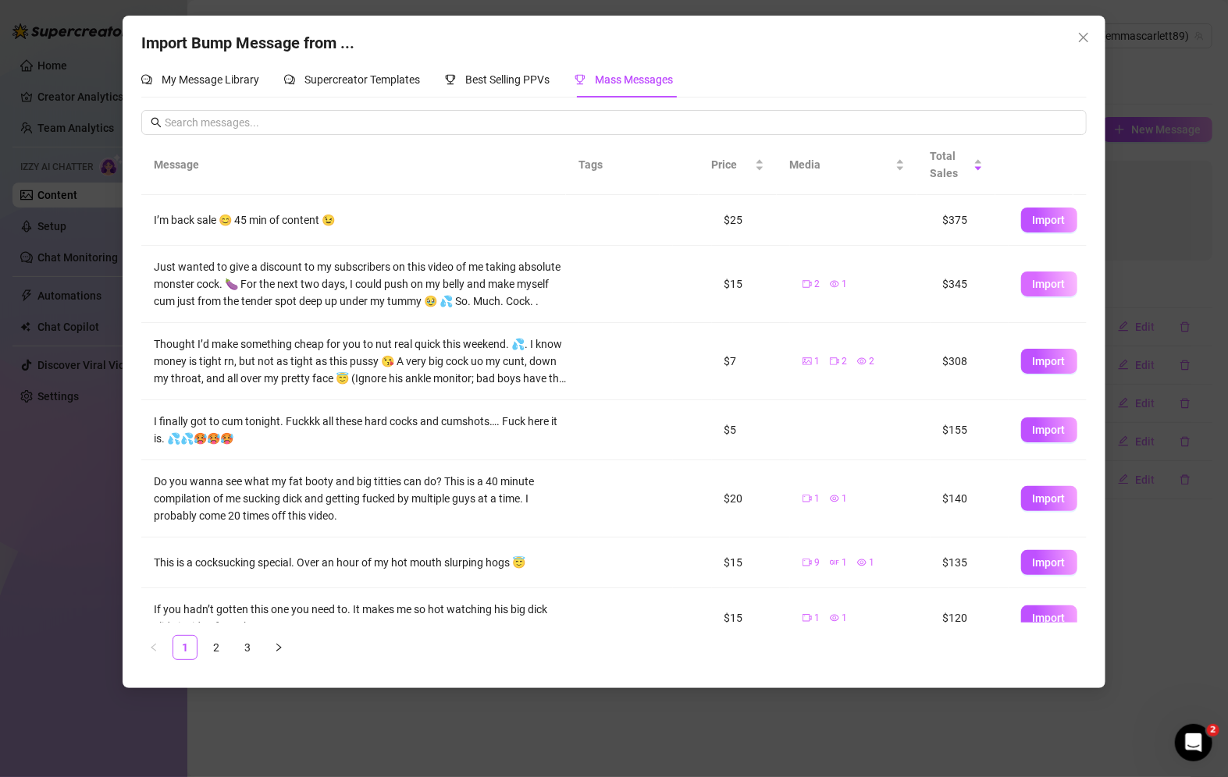
click at [1030, 290] on button "Import" at bounding box center [1049, 284] width 56 height 25
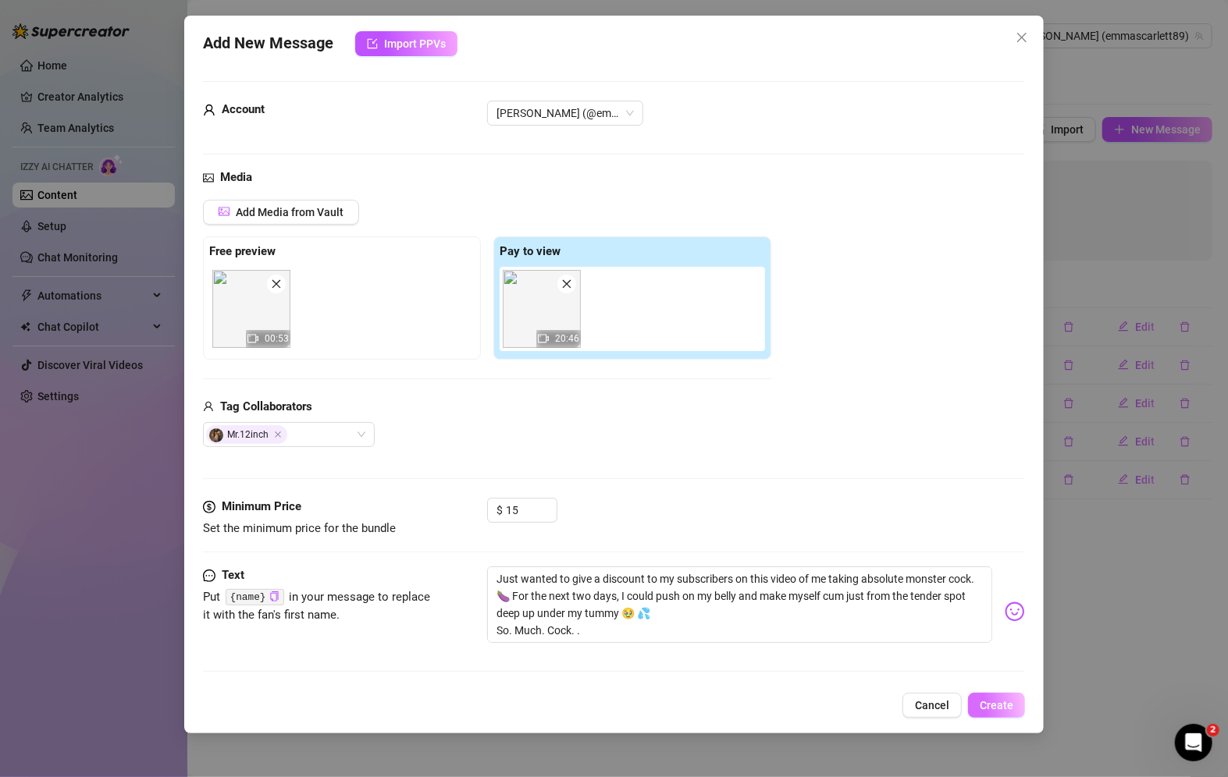
click at [994, 706] on span "Create" at bounding box center [996, 705] width 34 height 12
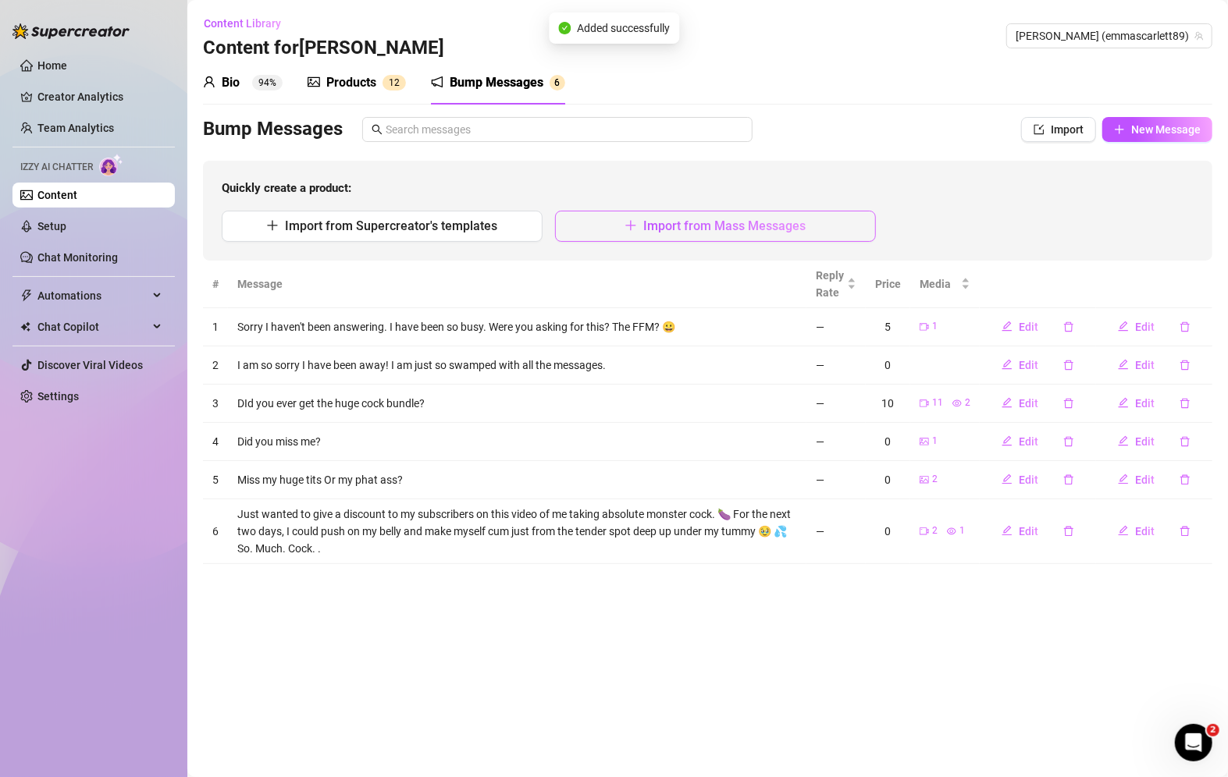
click at [746, 224] on span "Import from Mass Messages" at bounding box center [724, 226] width 162 height 15
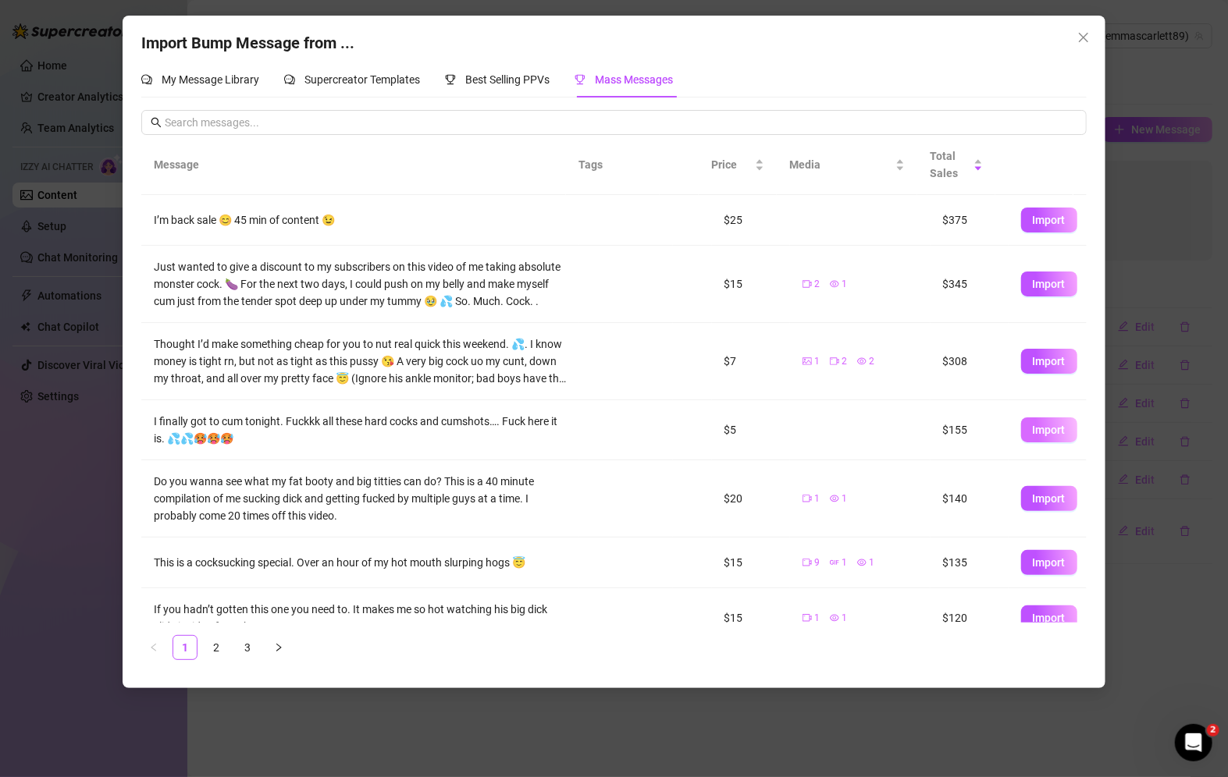
click at [1036, 428] on span "Import" at bounding box center [1049, 430] width 33 height 12
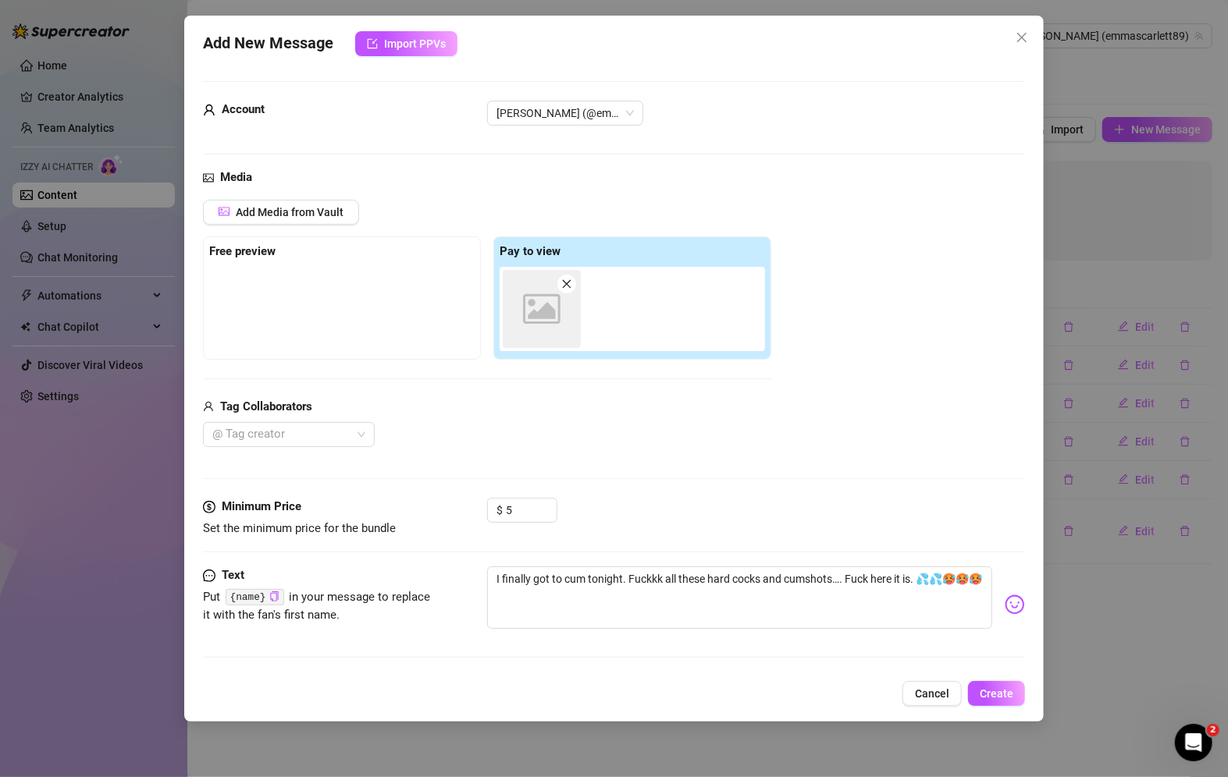
click at [547, 306] on icon at bounding box center [541, 309] width 37 height 30
click at [944, 691] on span "Cancel" at bounding box center [932, 694] width 34 height 12
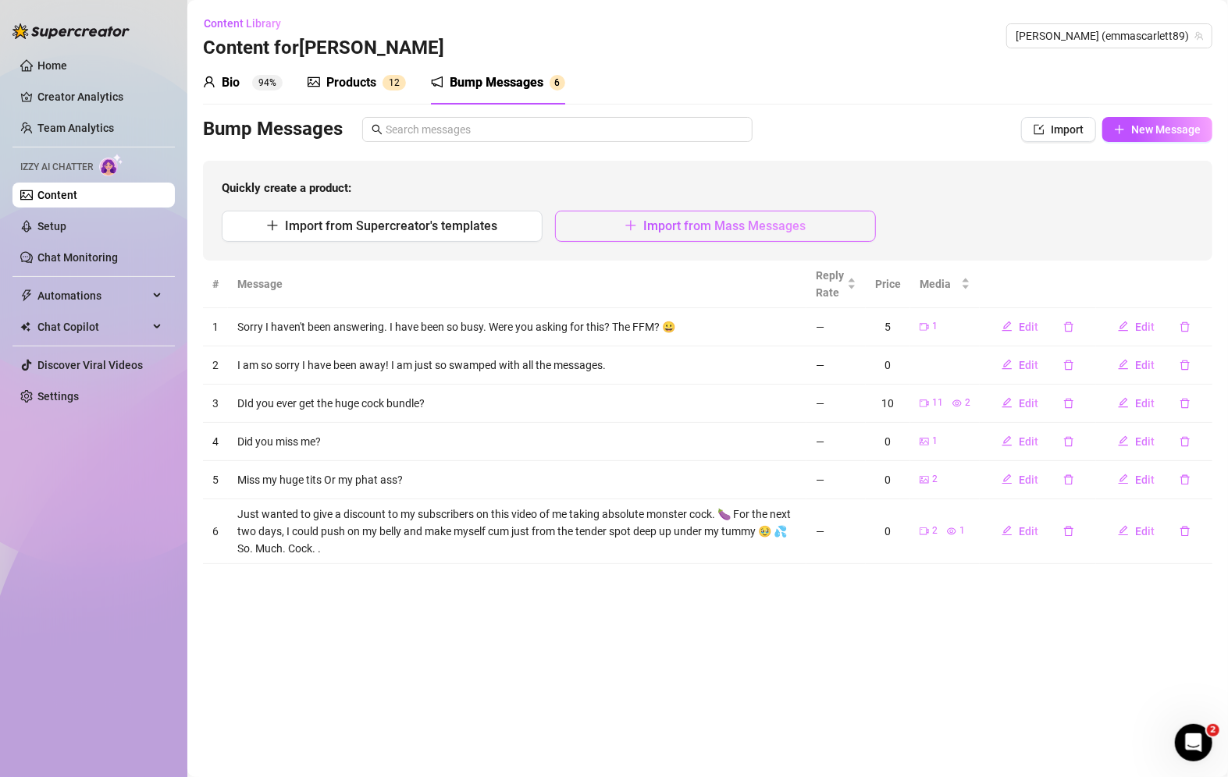
click at [734, 225] on span "Import from Mass Messages" at bounding box center [724, 226] width 162 height 15
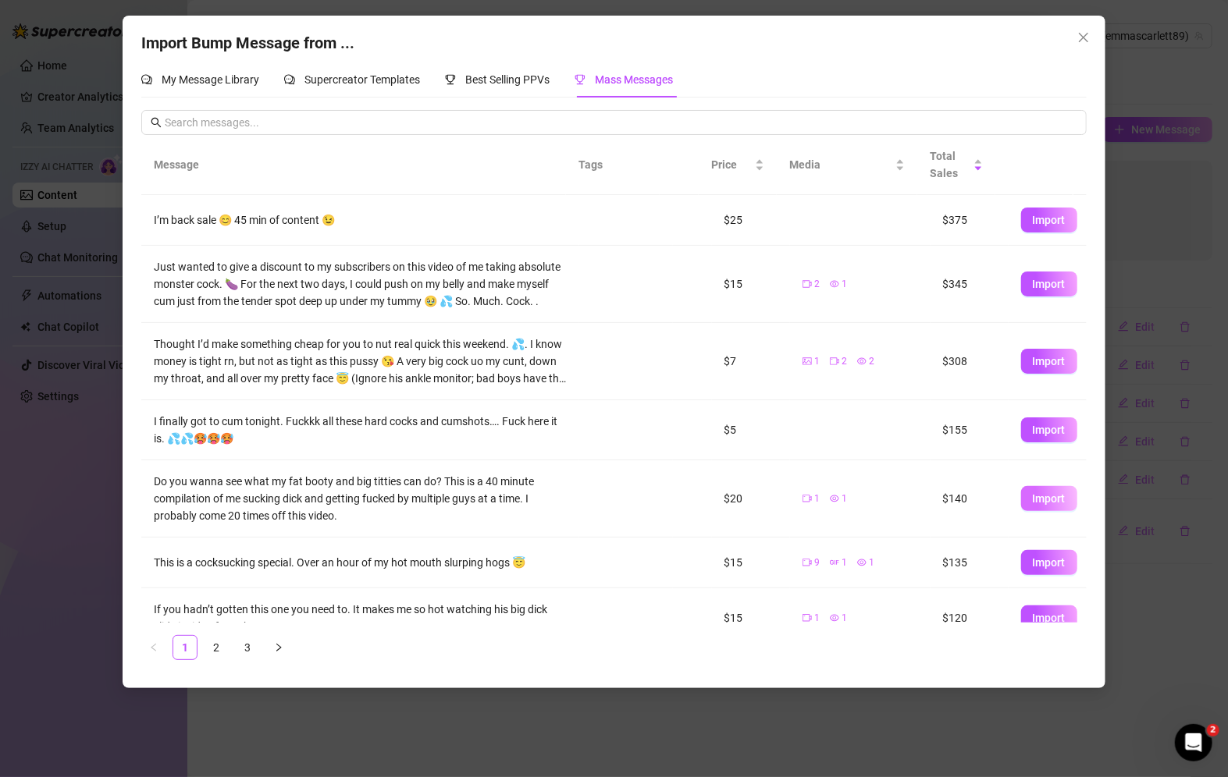
click at [1054, 495] on button "Import" at bounding box center [1049, 498] width 56 height 25
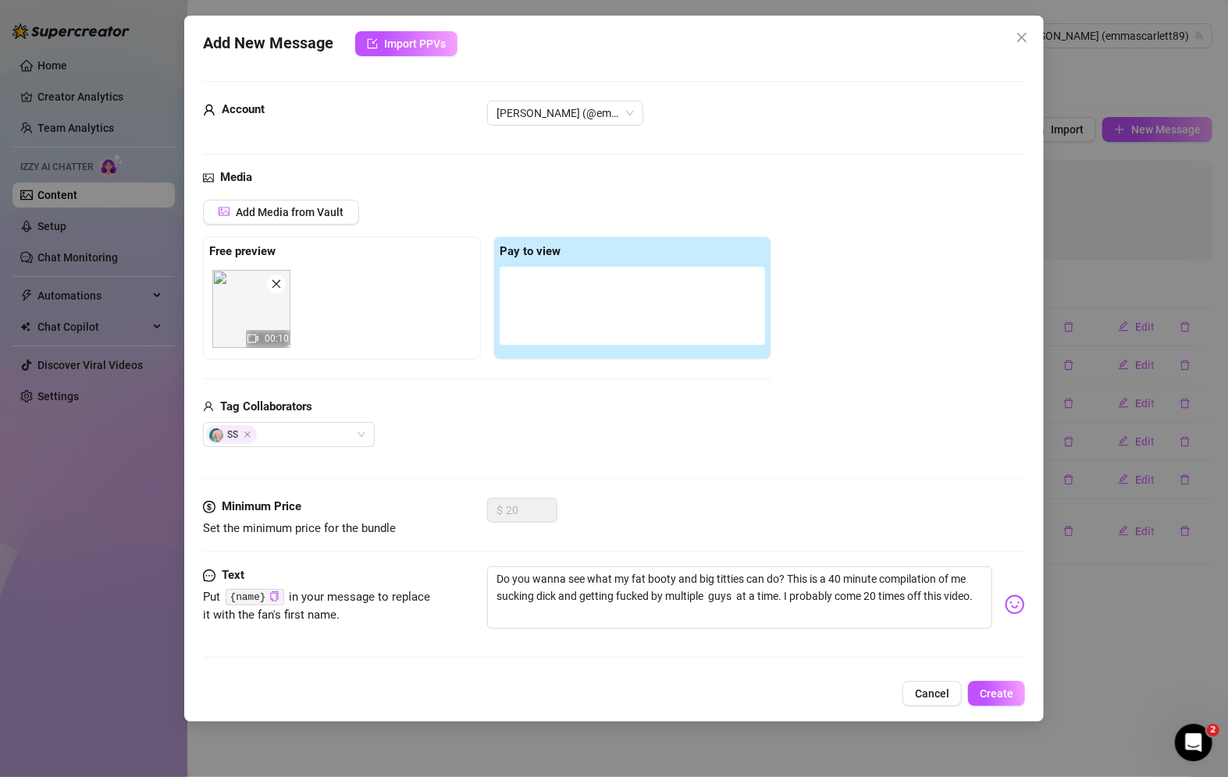
click at [587, 297] on div at bounding box center [631, 306] width 265 height 78
click at [948, 699] on button "Cancel" at bounding box center [931, 693] width 59 height 25
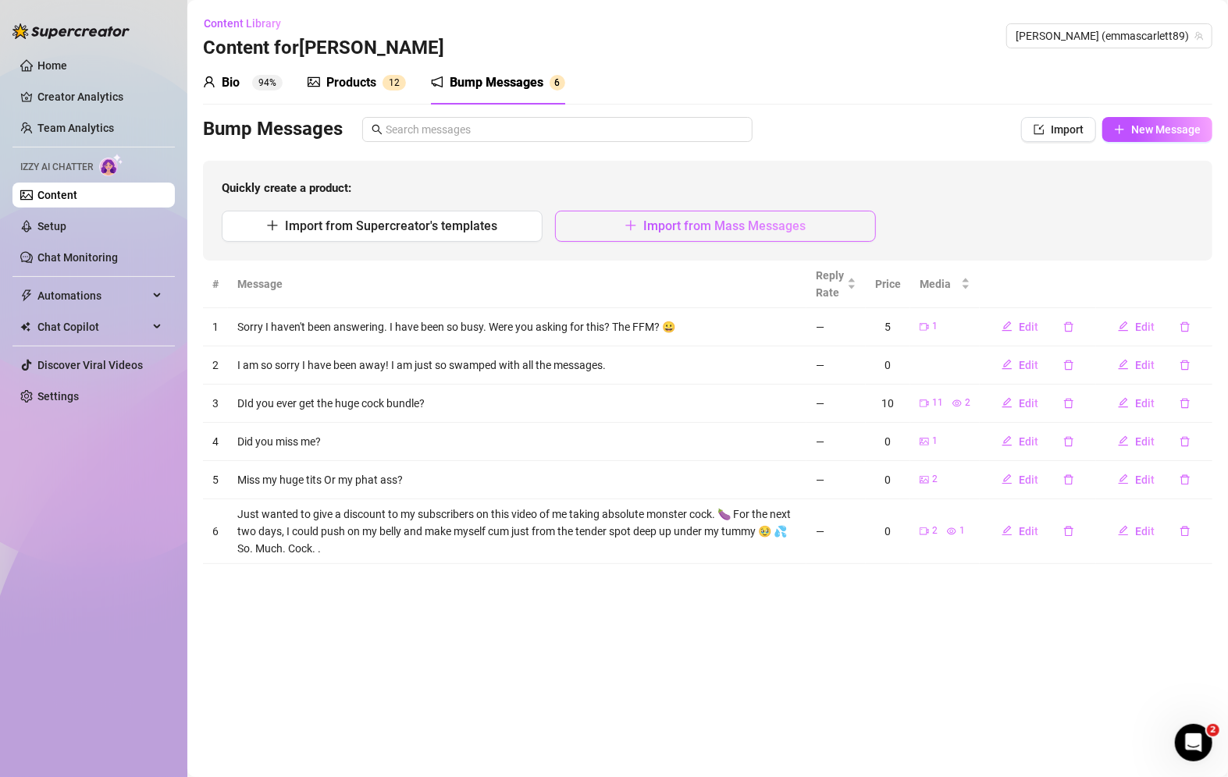
click at [781, 230] on span "Import from Mass Messages" at bounding box center [724, 226] width 162 height 15
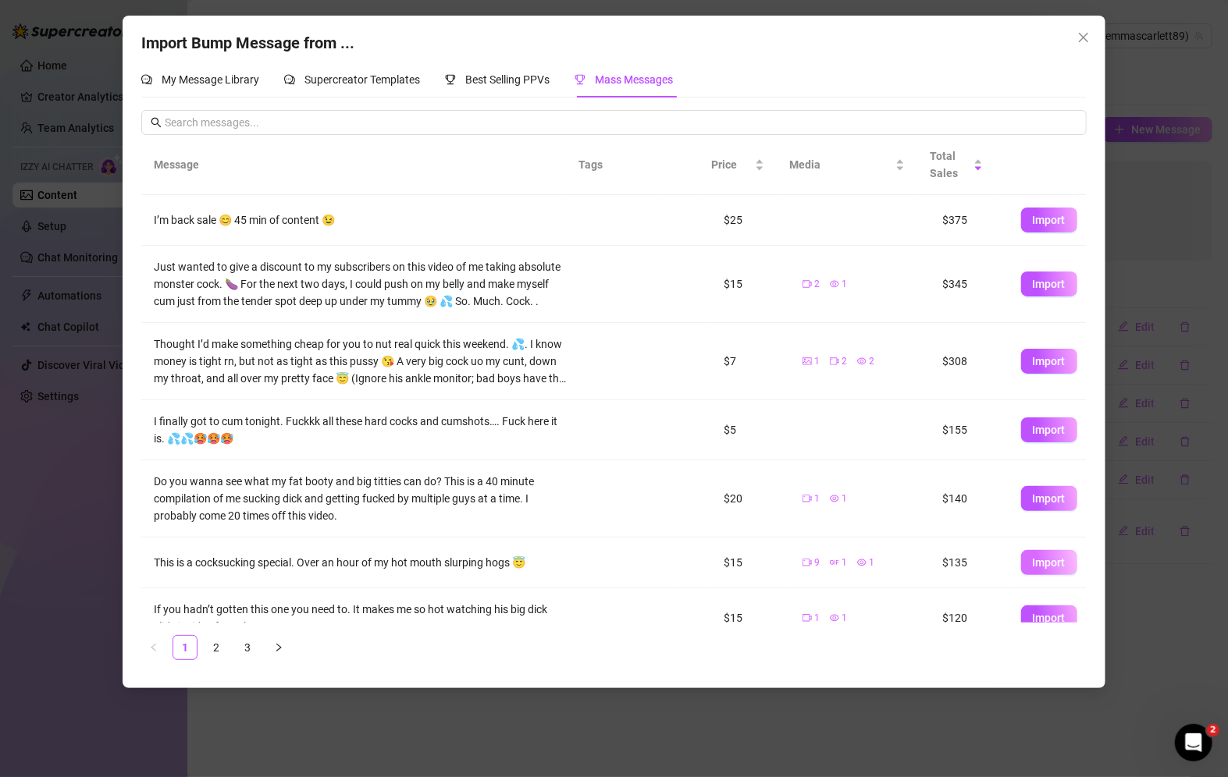
click at [1033, 560] on span "Import" at bounding box center [1049, 562] width 33 height 12
type textarea "This is a cocksucking special. Over an hour of my hot mouth slurping hogs 😇"
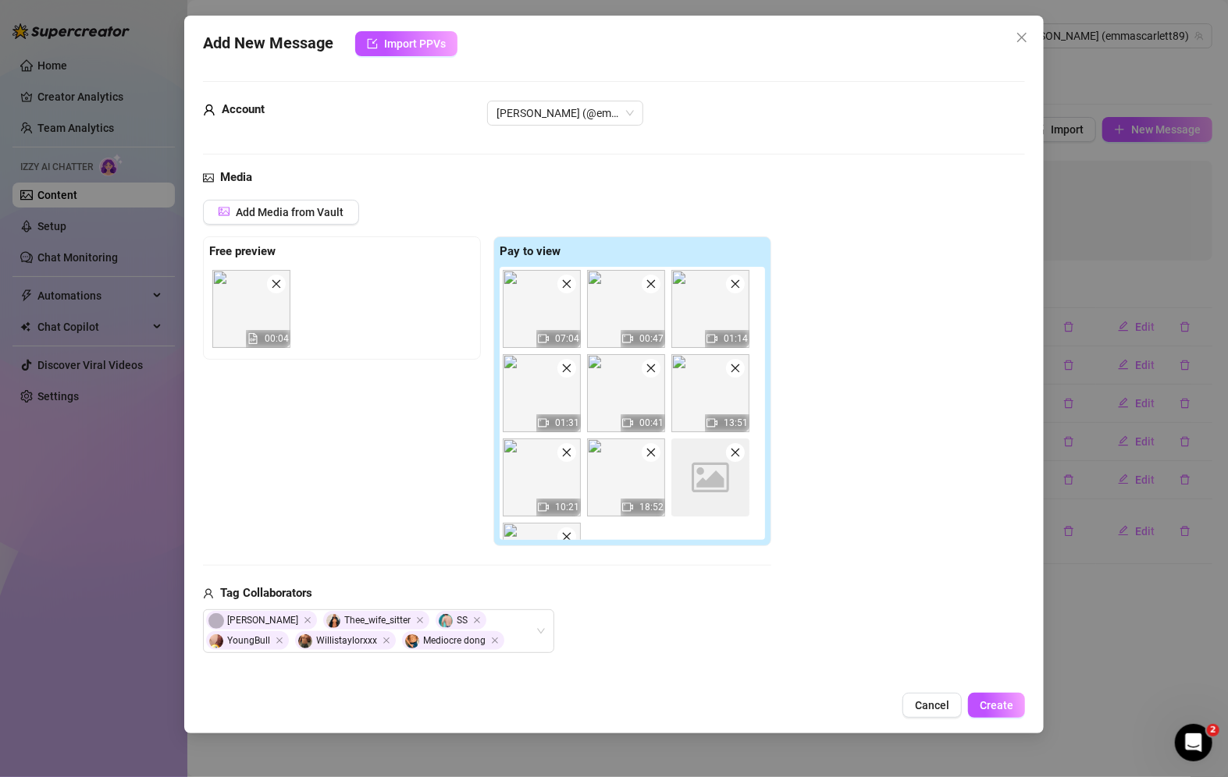
scroll to position [192, 0]
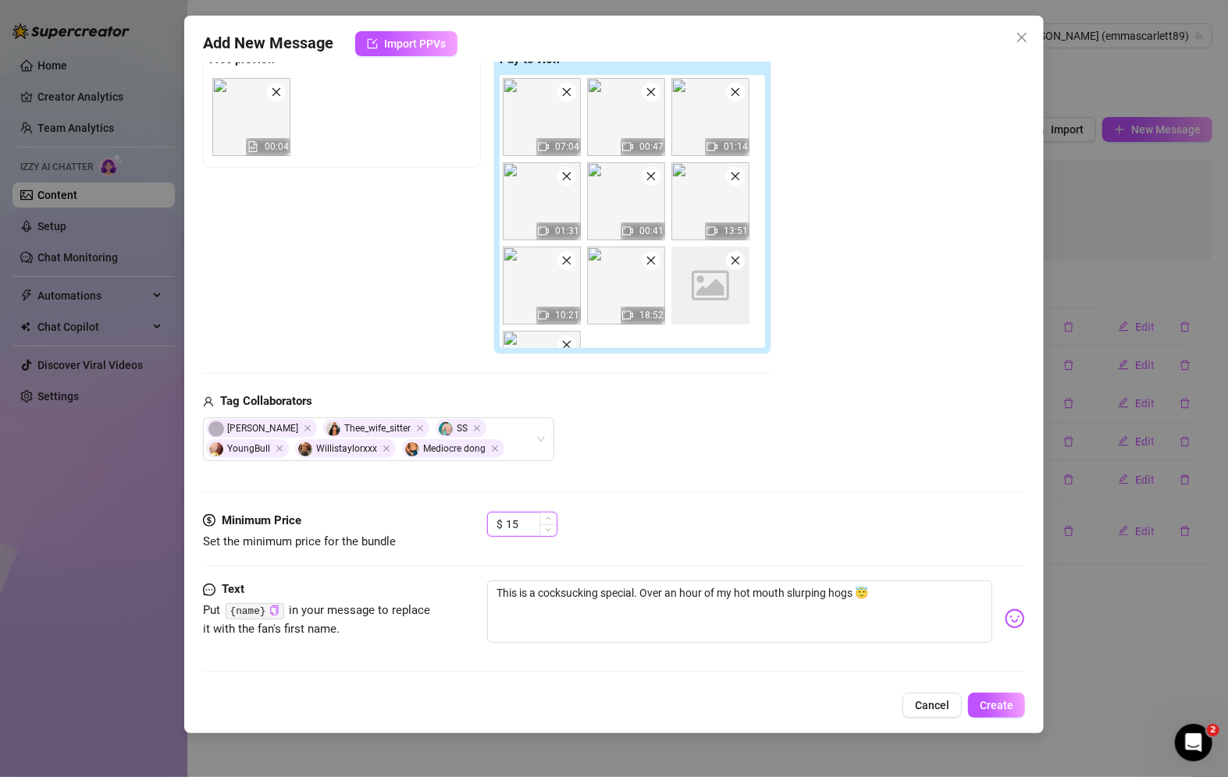
click at [519, 521] on input "15" at bounding box center [531, 524] width 51 height 23
type input "13"
click at [990, 710] on span "Create" at bounding box center [996, 705] width 34 height 12
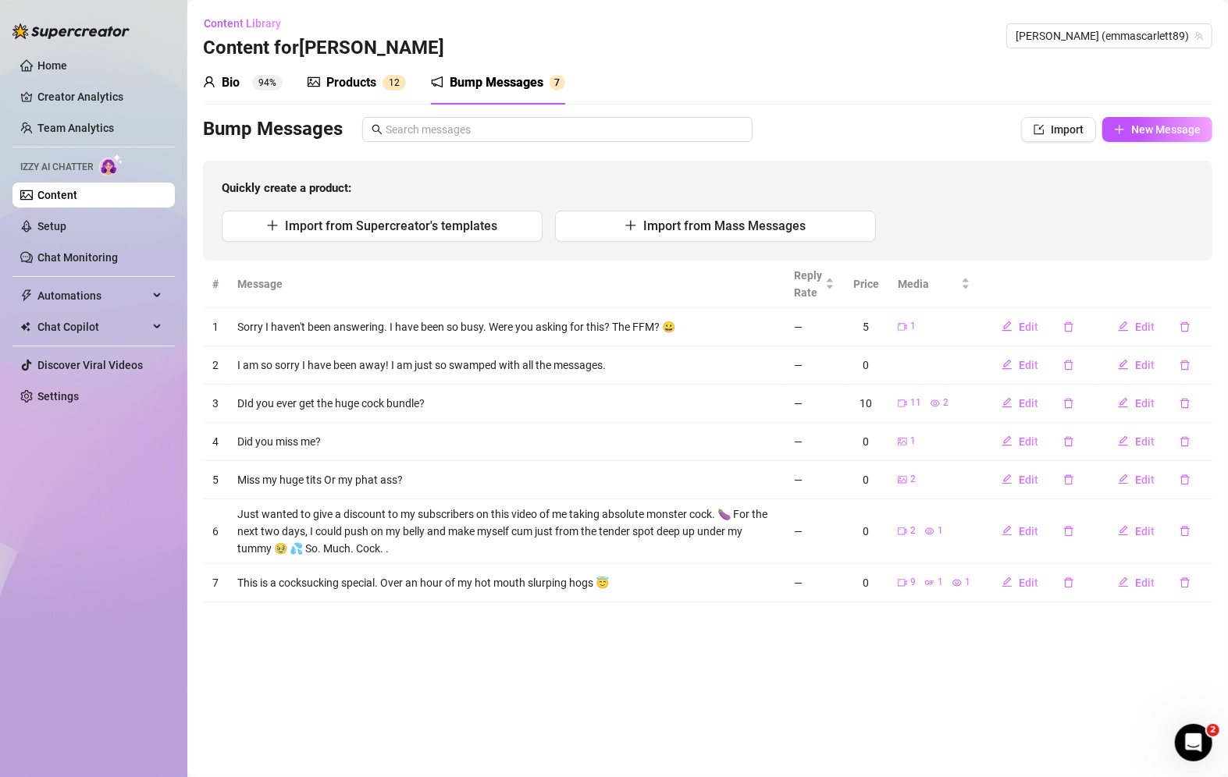
click at [356, 81] on div "Products" at bounding box center [351, 82] width 50 height 19
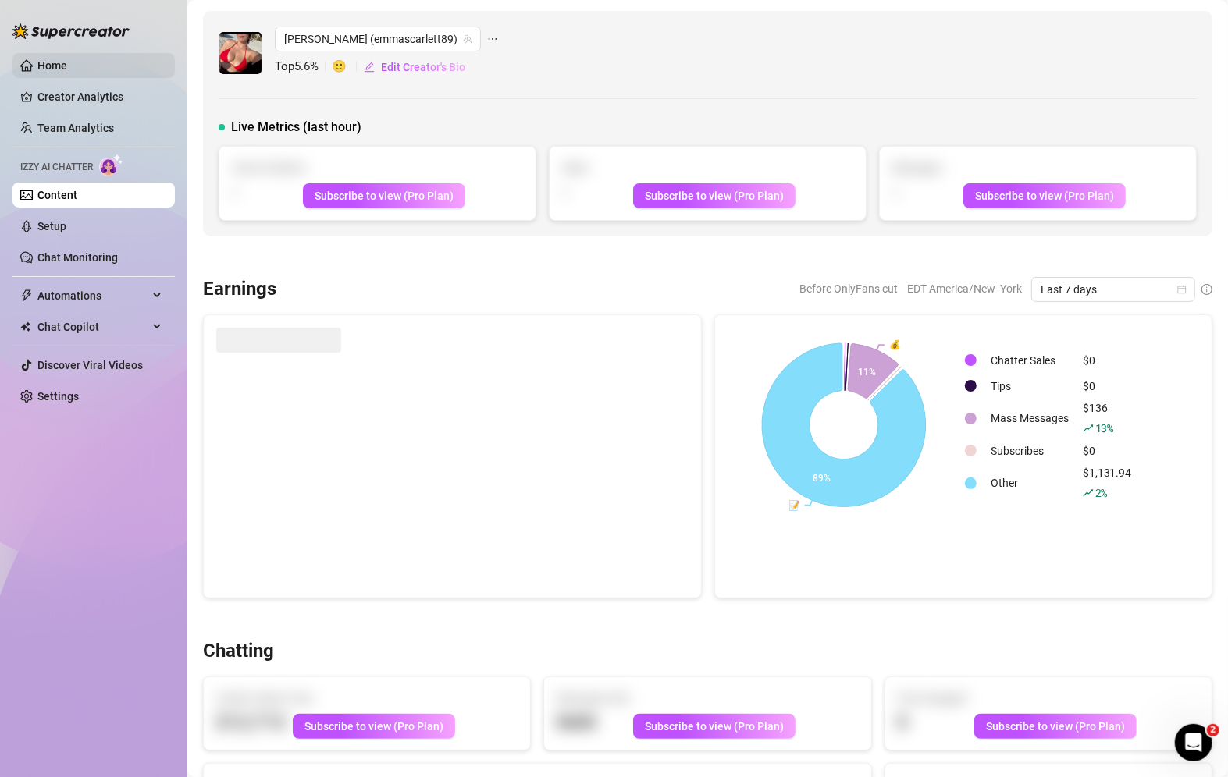
click at [37, 63] on link "Home" at bounding box center [52, 65] width 30 height 12
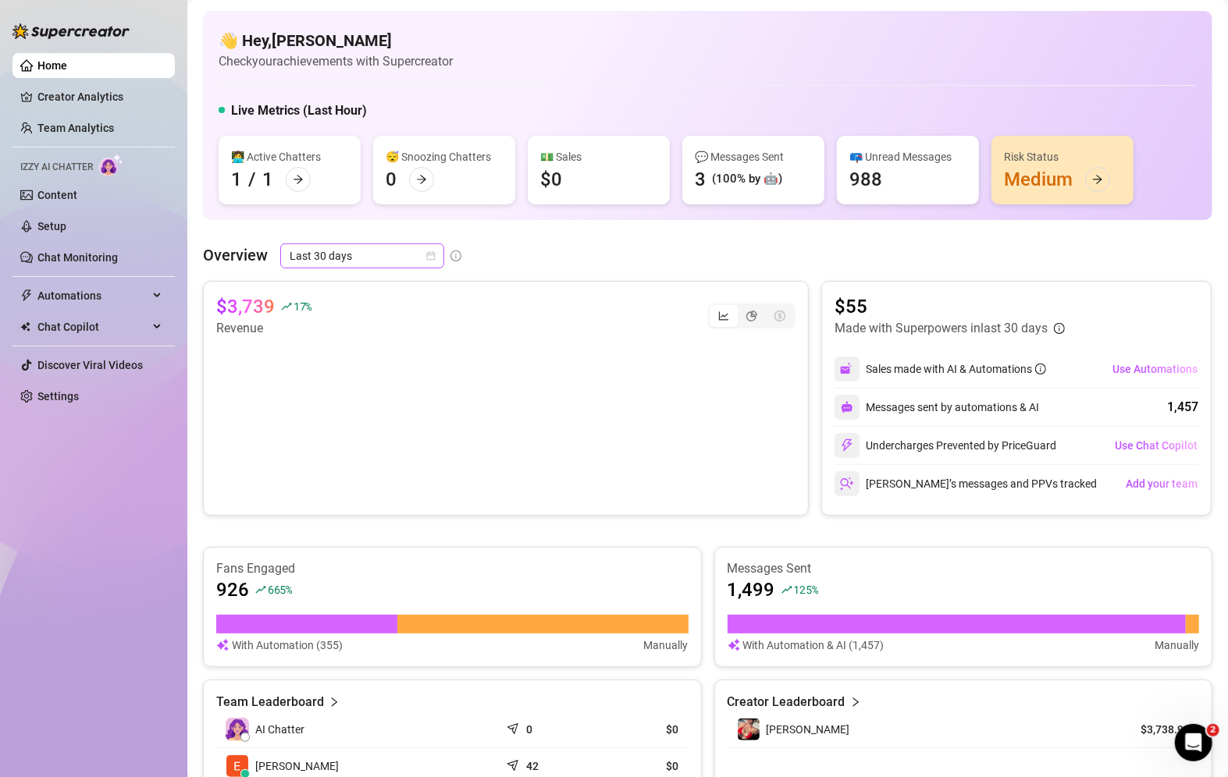
click at [404, 254] on span "Last 30 days" at bounding box center [362, 255] width 145 height 23
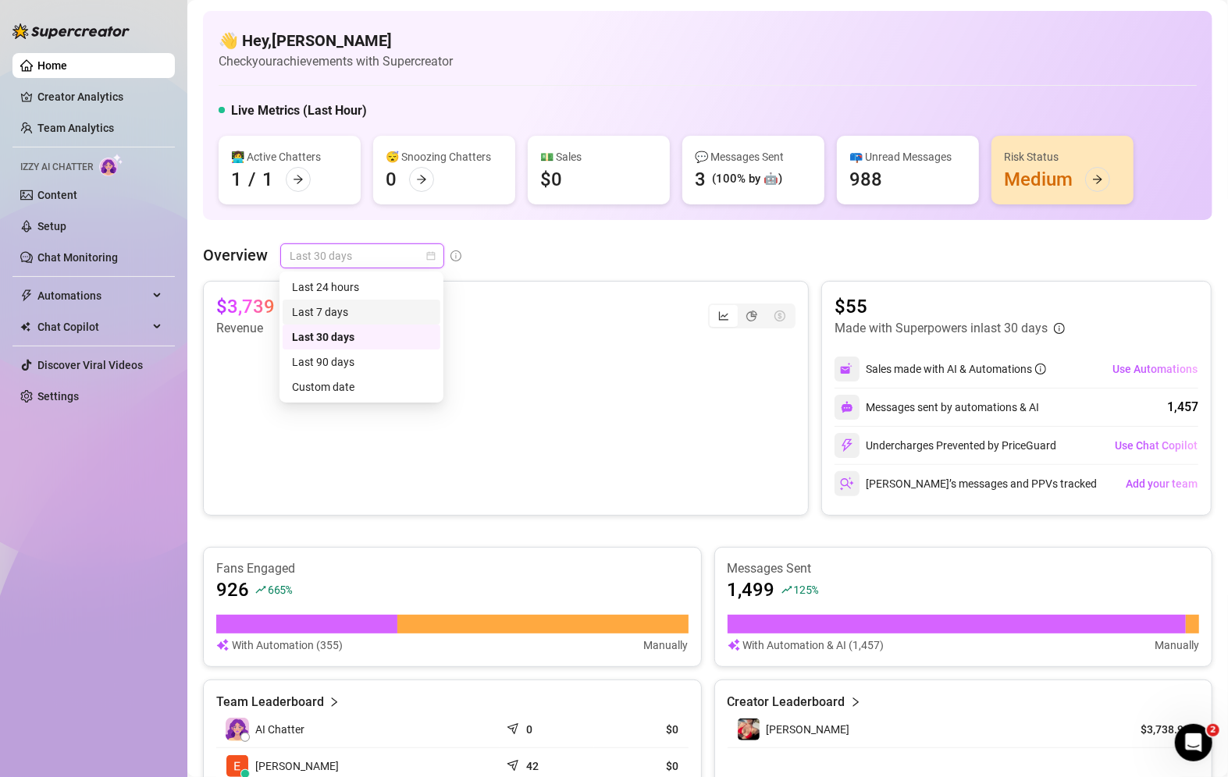
click at [359, 311] on div "Last 7 days" at bounding box center [361, 312] width 139 height 17
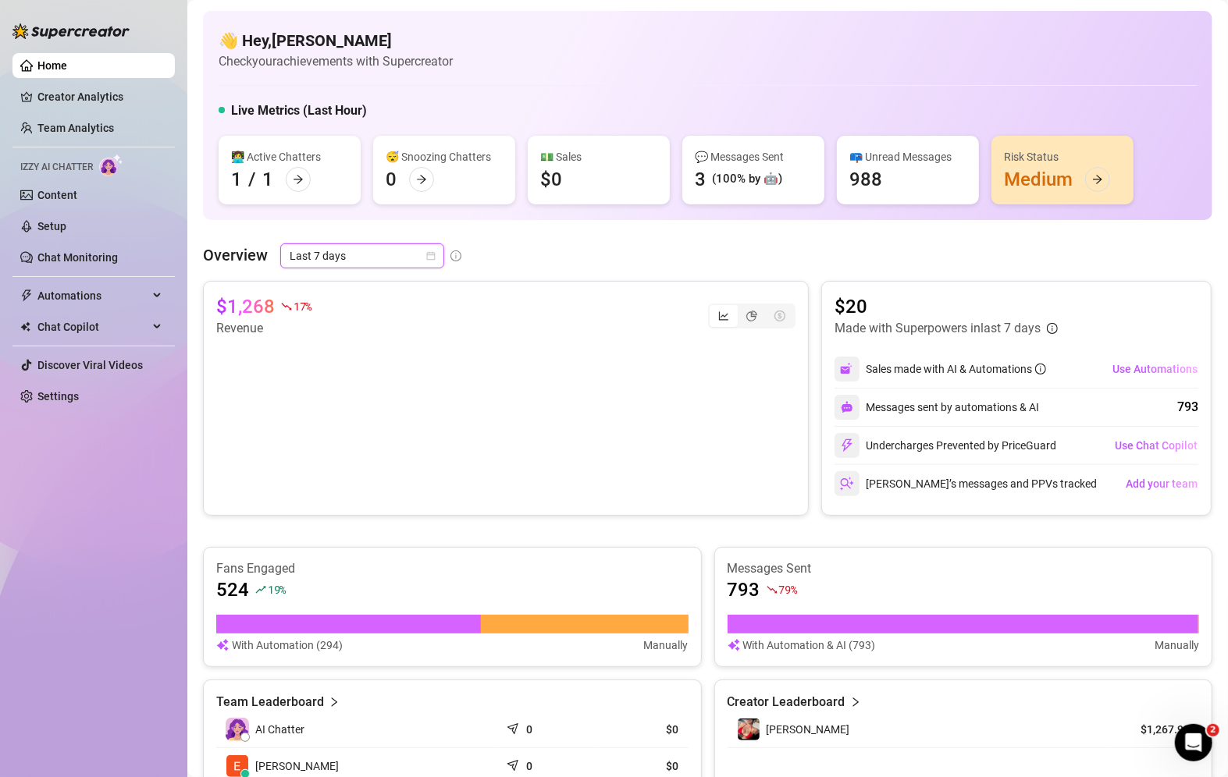
click at [393, 241] on div "👋 Hey, [PERSON_NAME] Check your achievements with Supercreator Live Metrics (La…" at bounding box center [707, 549] width 1009 height 1077
click at [389, 261] on span "Last 7 days" at bounding box center [362, 255] width 145 height 23
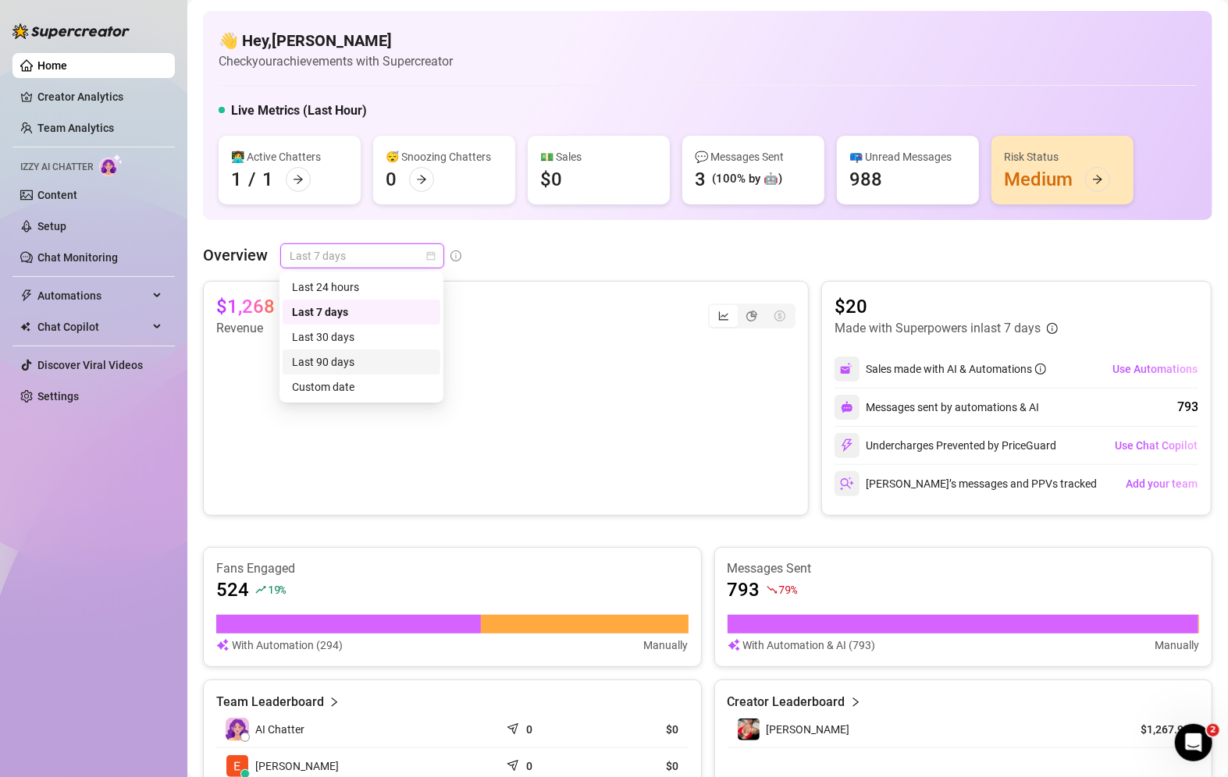
click at [357, 361] on div "Last 90 days" at bounding box center [361, 362] width 139 height 17
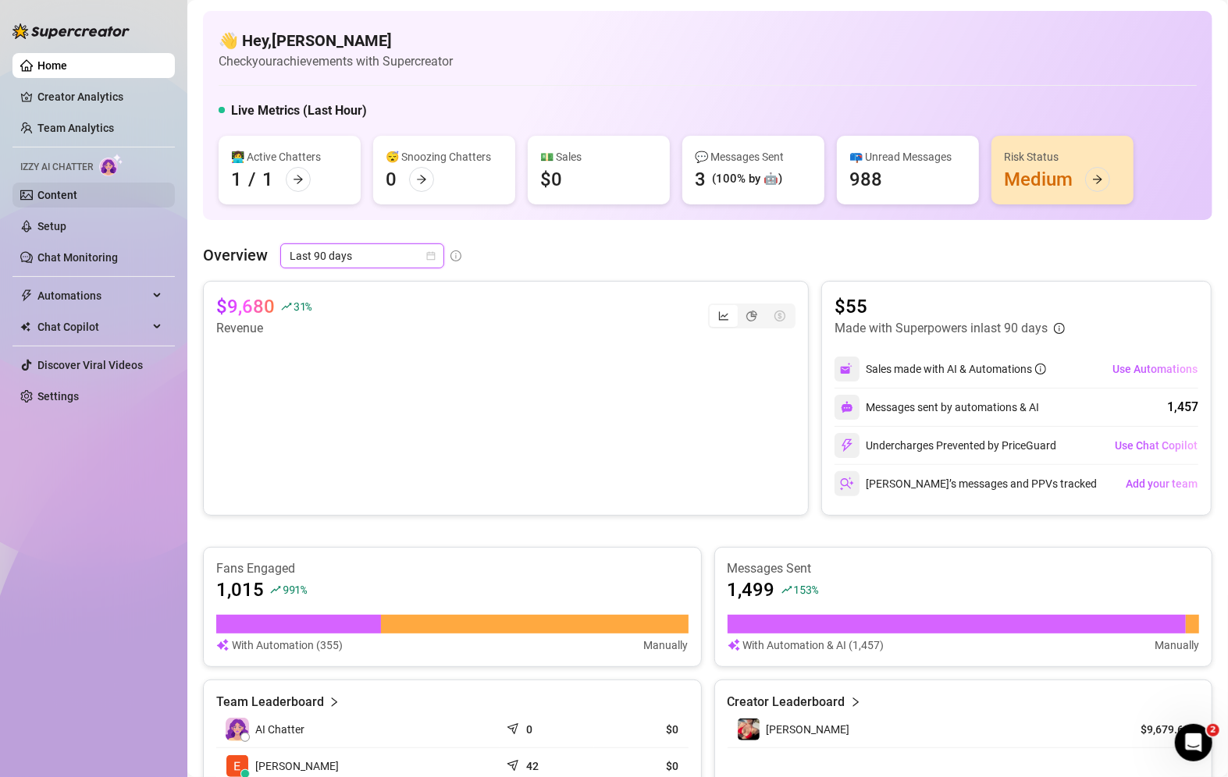
click at [45, 201] on link "Content" at bounding box center [57, 195] width 40 height 12
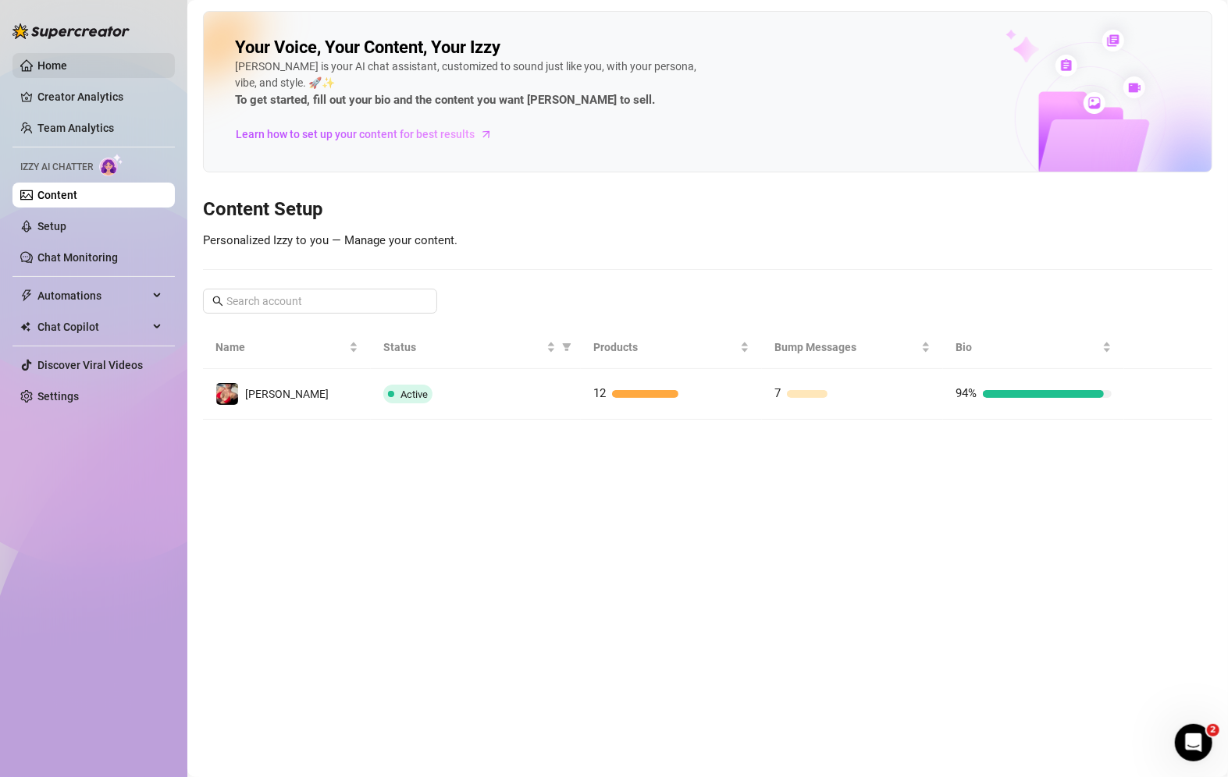
click at [56, 59] on link "Home" at bounding box center [52, 65] width 30 height 12
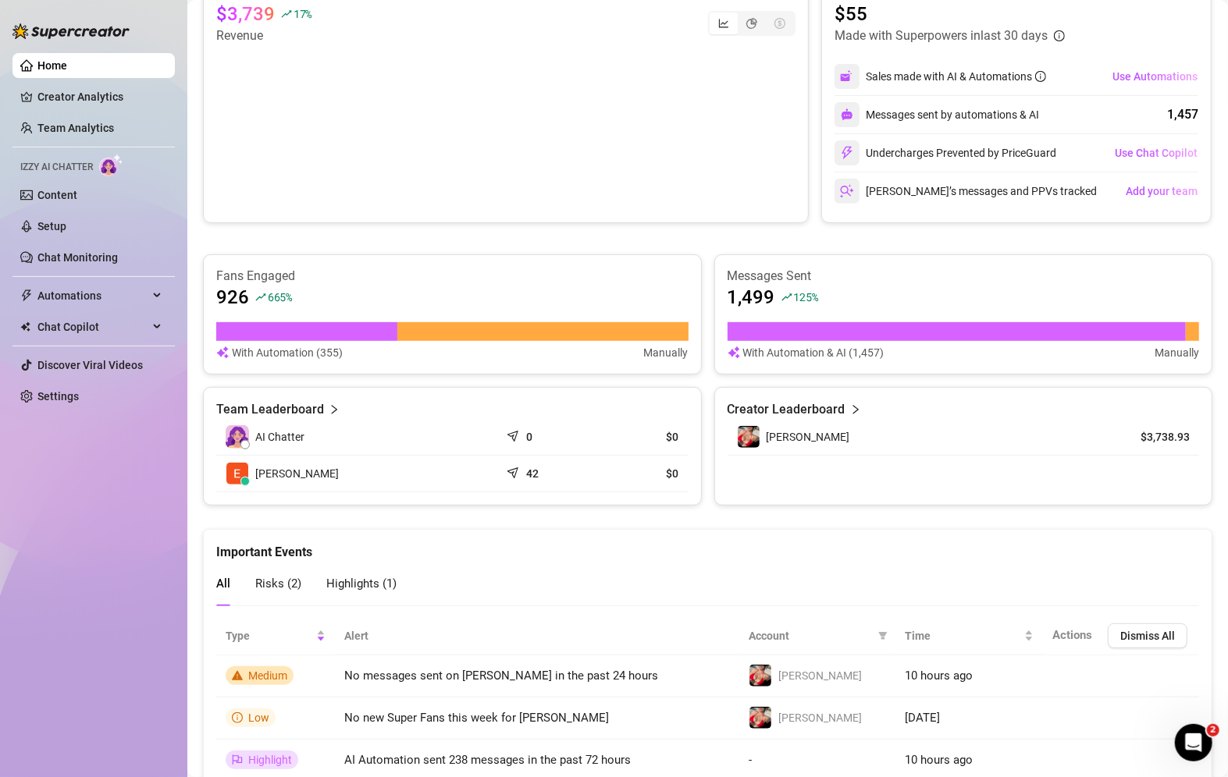
scroll to position [353, 0]
